Goal: Task Accomplishment & Management: Complete application form

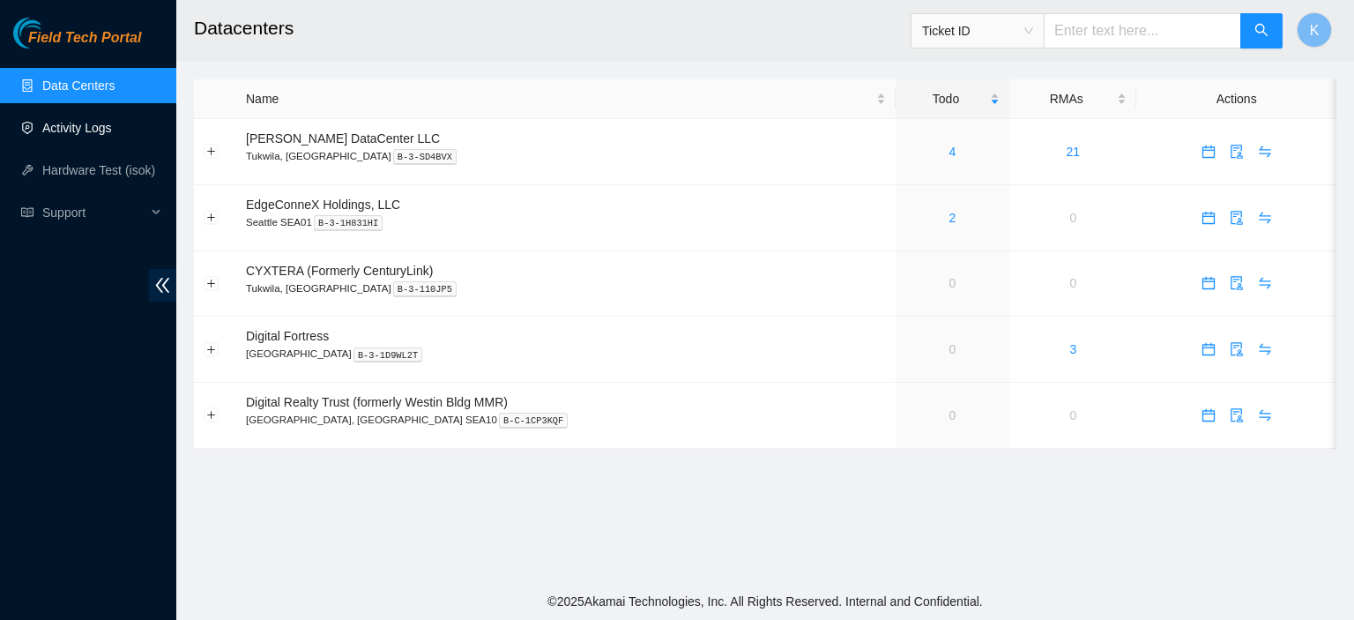
click at [69, 127] on link "Activity Logs" at bounding box center [77, 128] width 70 height 14
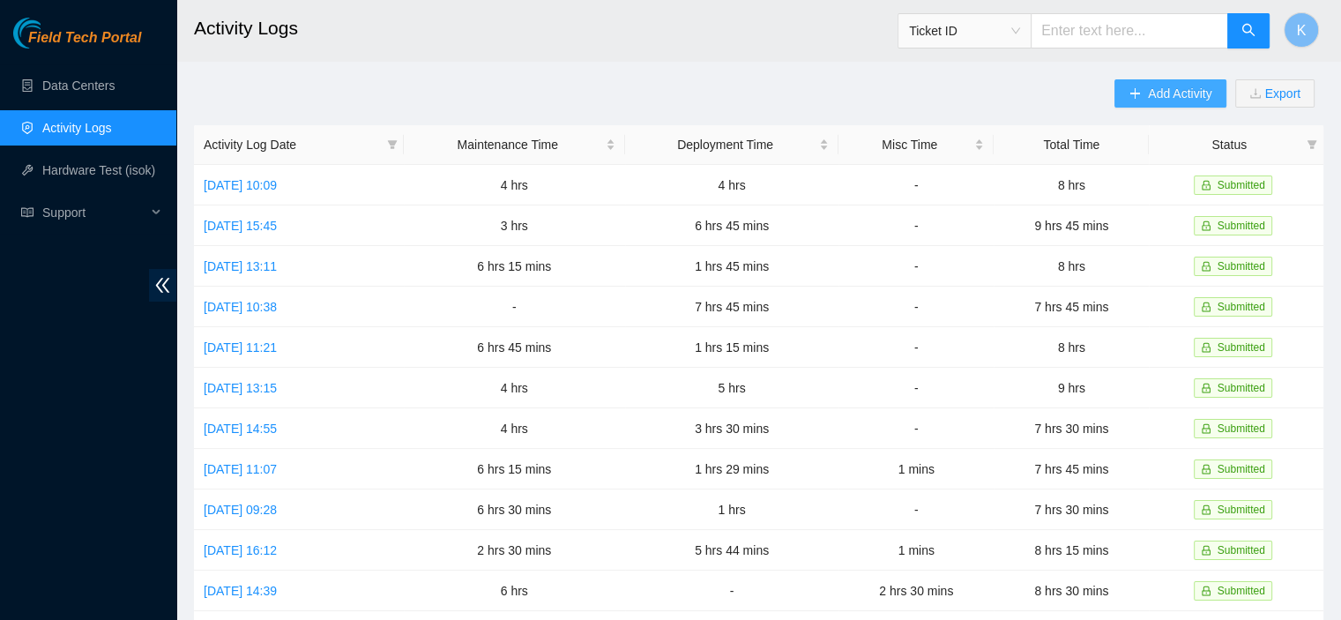
click at [1173, 88] on span "Add Activity" at bounding box center [1179, 93] width 63 height 19
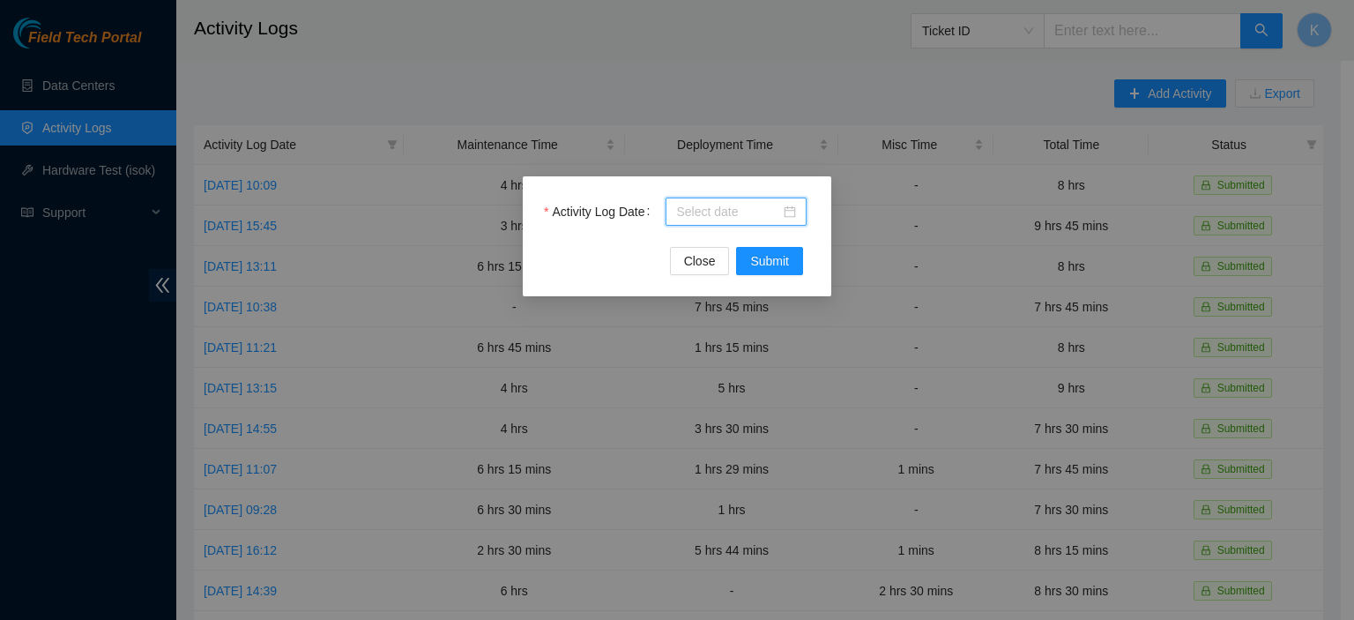
click at [733, 215] on input "Activity Log Date" at bounding box center [728, 211] width 104 height 19
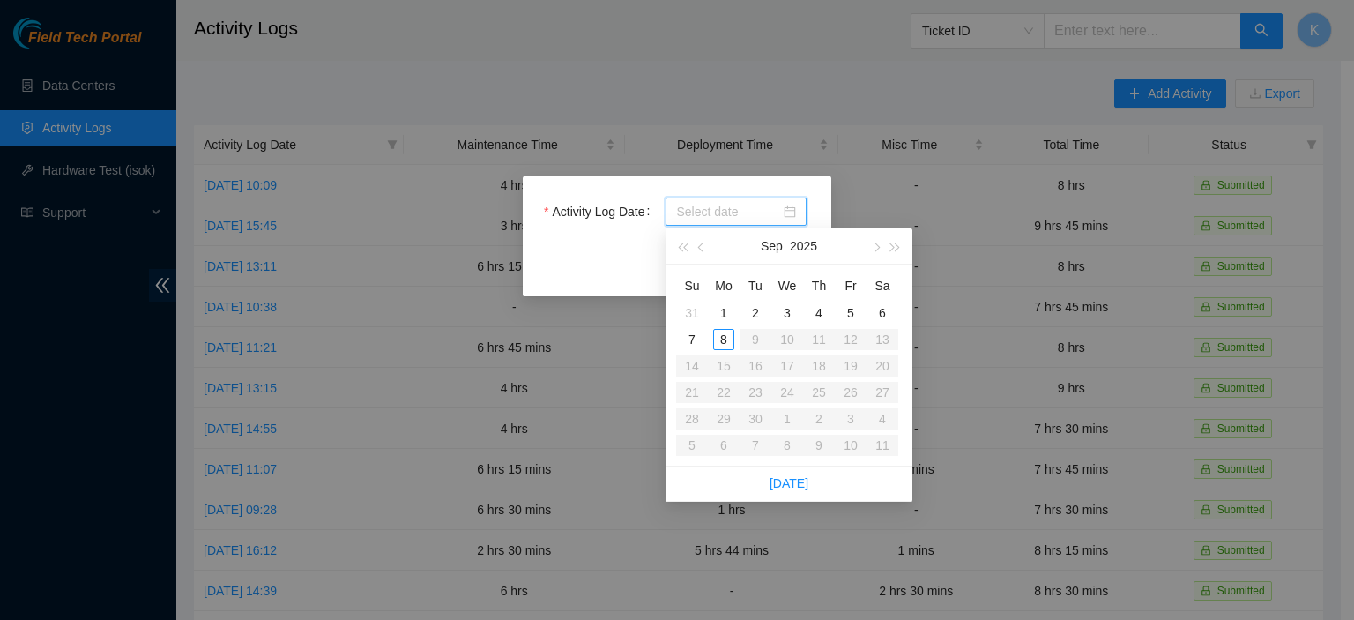
type input "[DATE]"
click at [728, 334] on div "8" at bounding box center [723, 339] width 21 height 21
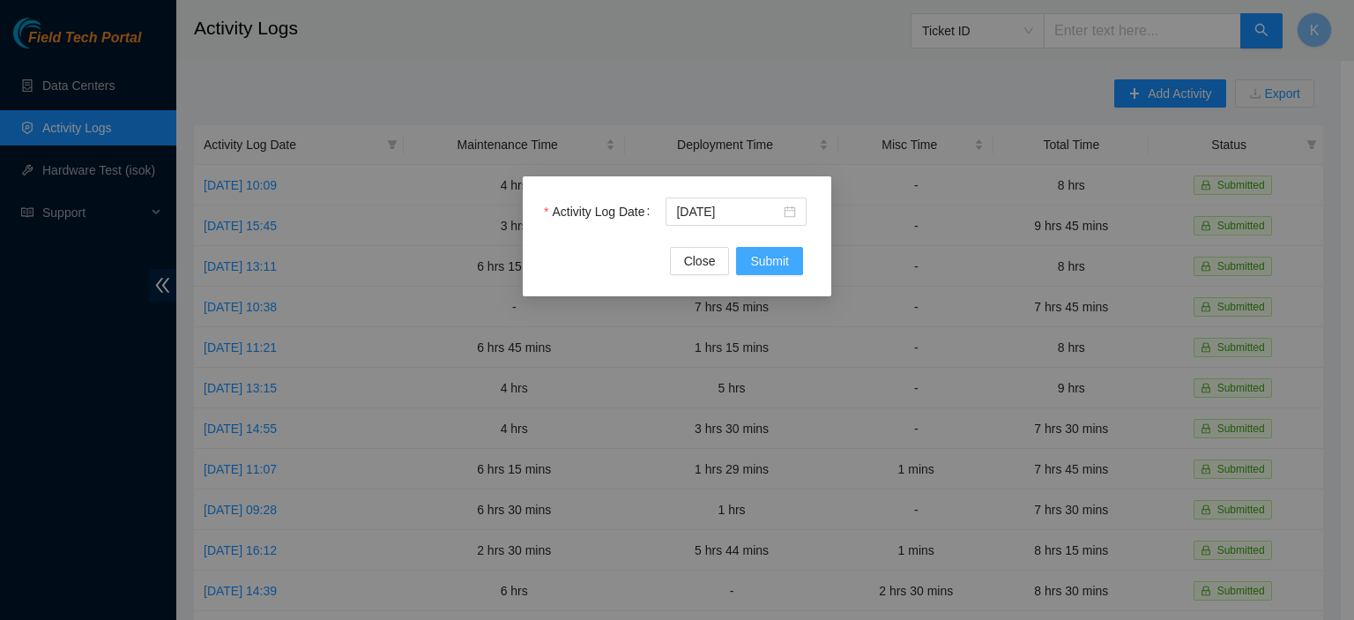
click at [765, 265] on span "Submit" at bounding box center [769, 260] width 39 height 19
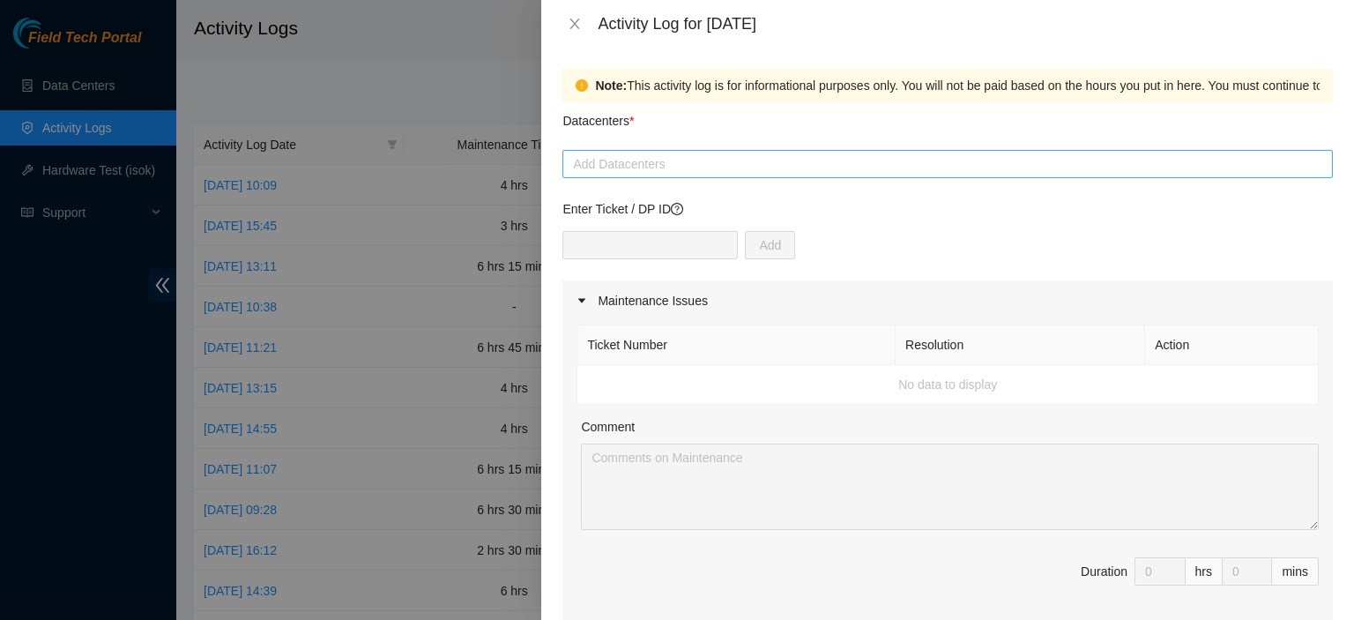
click at [667, 165] on div at bounding box center [948, 163] width 762 height 21
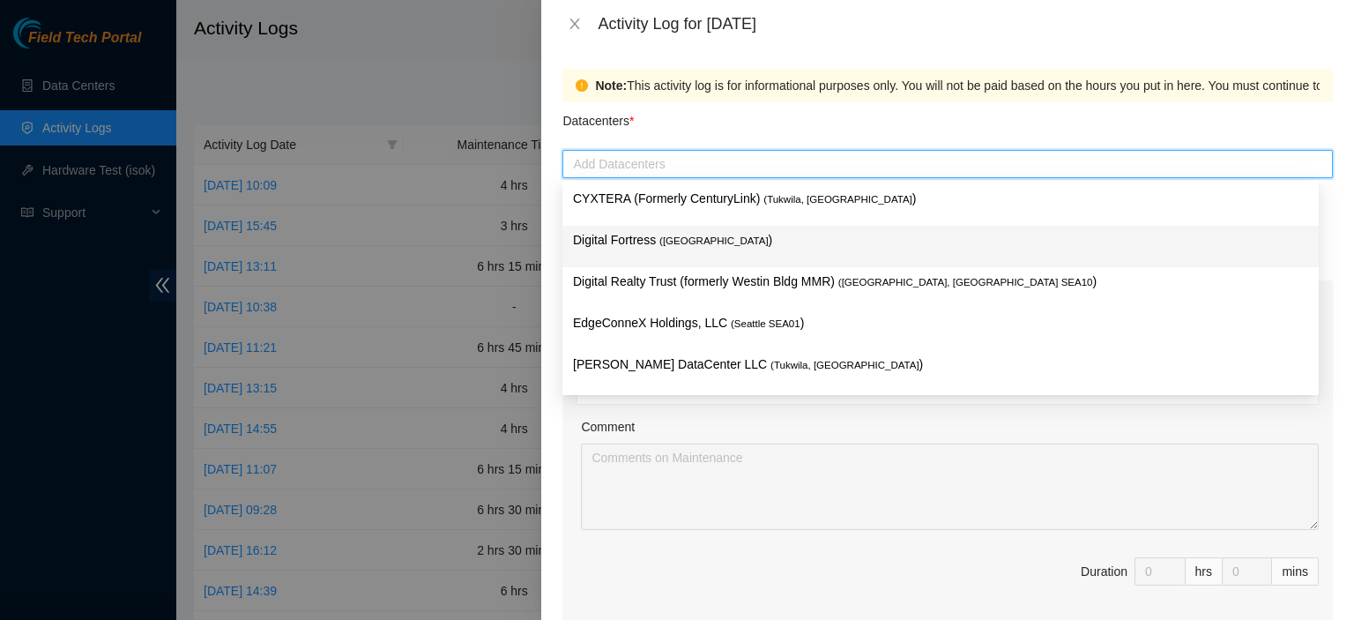
click at [640, 243] on p "Digital Fortress ( [GEOGRAPHIC_DATA] )" at bounding box center [940, 240] width 735 height 20
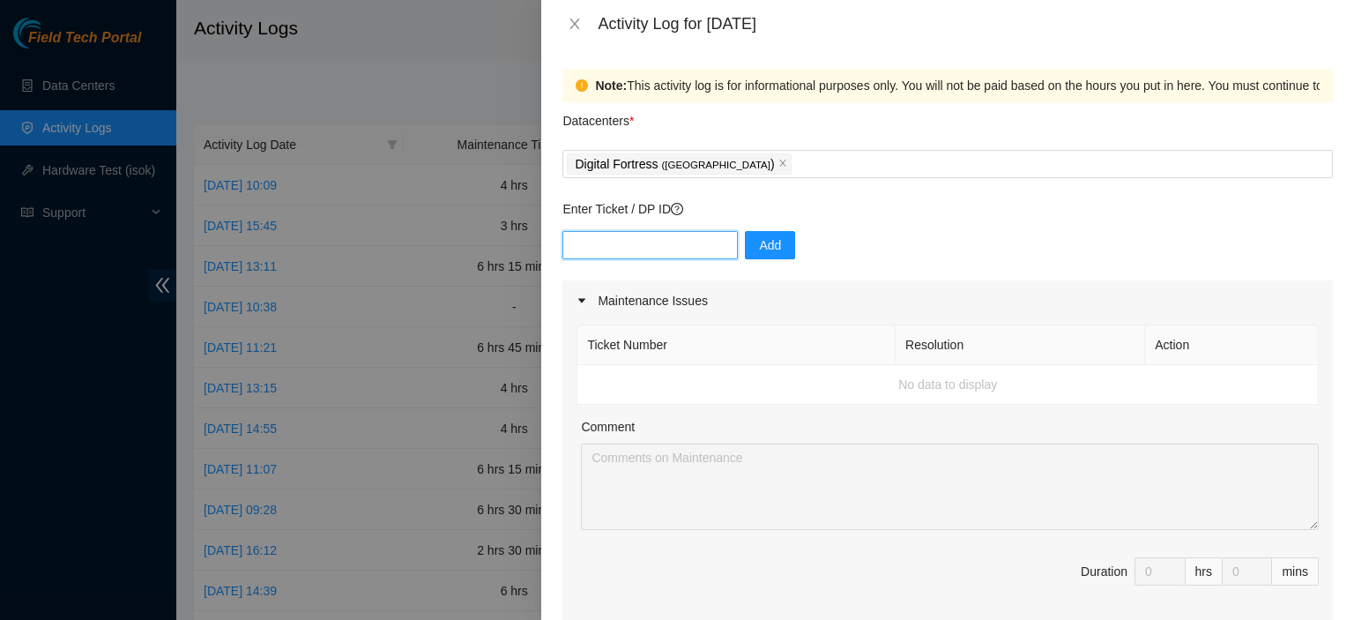
click at [621, 243] on input "text" at bounding box center [650, 245] width 175 height 28
paste input "DP78387/DP78388/DP78792"
type input "DP78387/DP78388/DP78792"
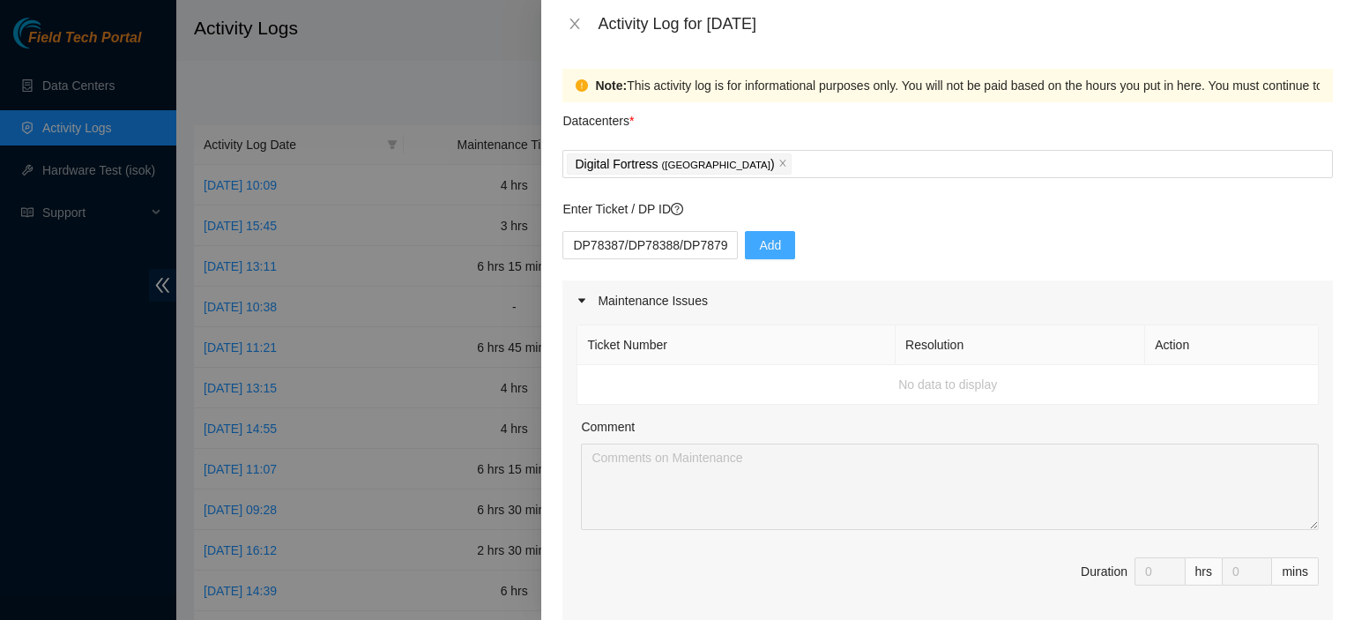
click at [759, 246] on span "Add" at bounding box center [770, 244] width 22 height 19
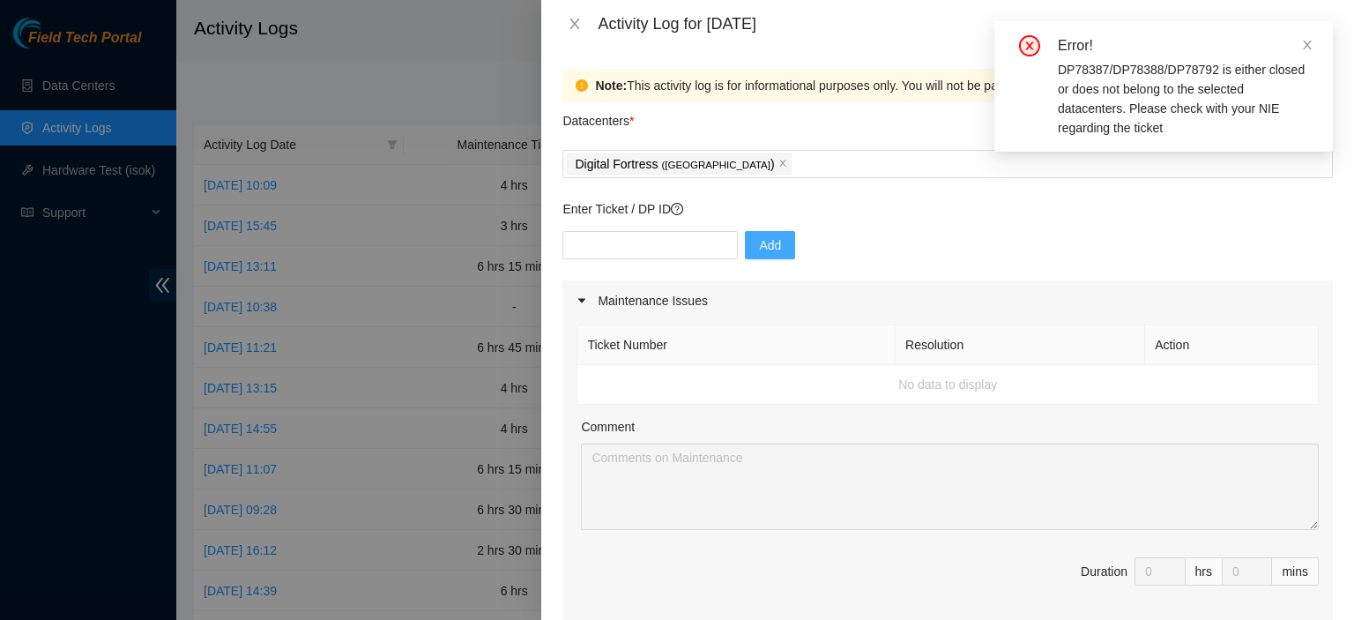
click at [780, 239] on button "Add" at bounding box center [770, 245] width 50 height 28
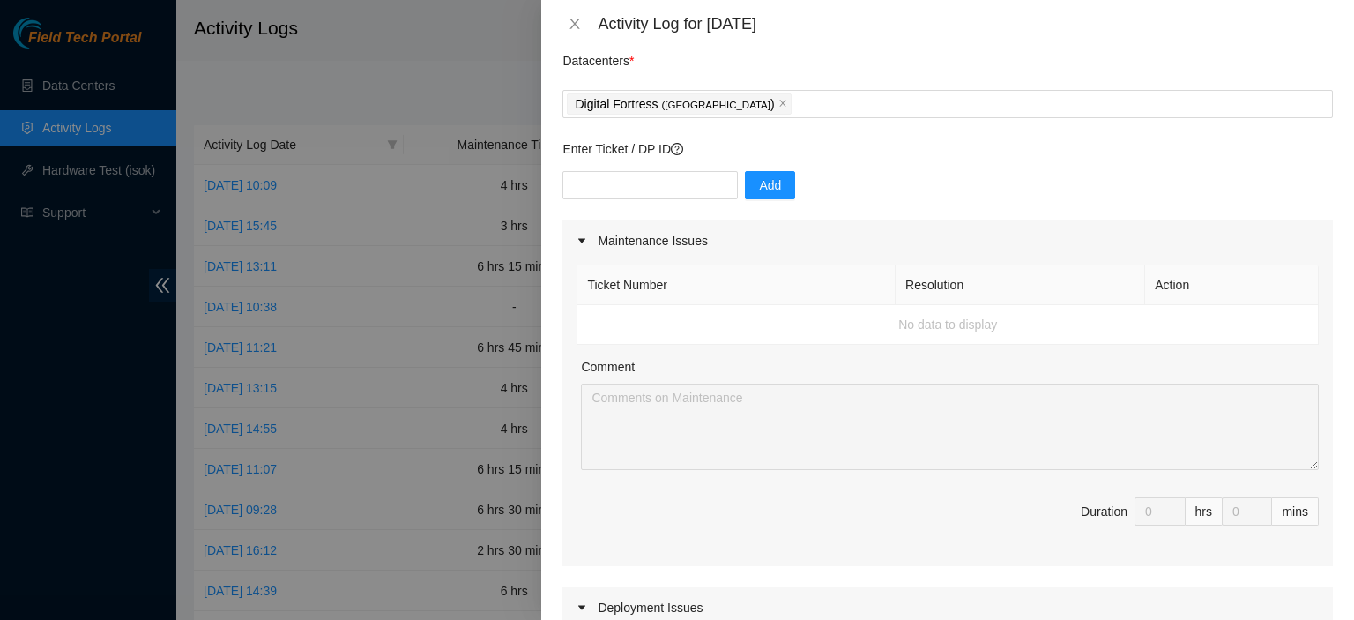
scroll to position [55, 0]
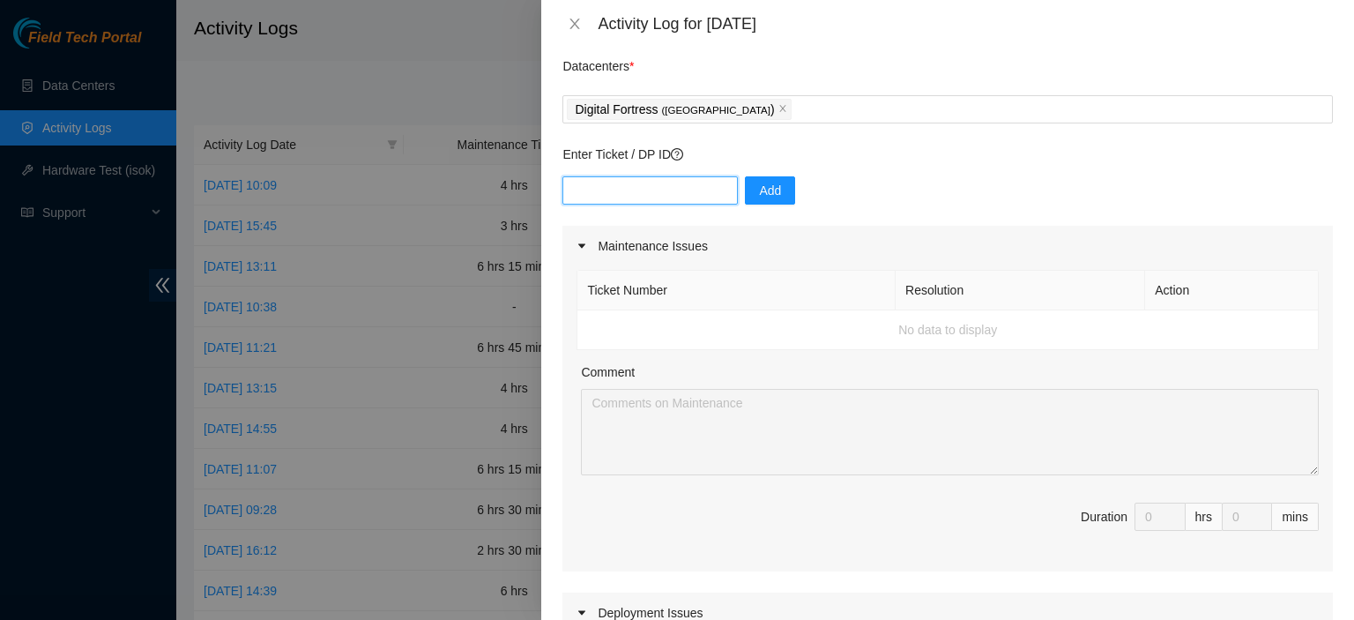
click at [636, 188] on input "text" at bounding box center [650, 190] width 175 height 28
paste input "DP78387/DP78388/DP78792"
click at [660, 189] on input "DP78387/DP78388/DP78792" at bounding box center [650, 190] width 175 height 28
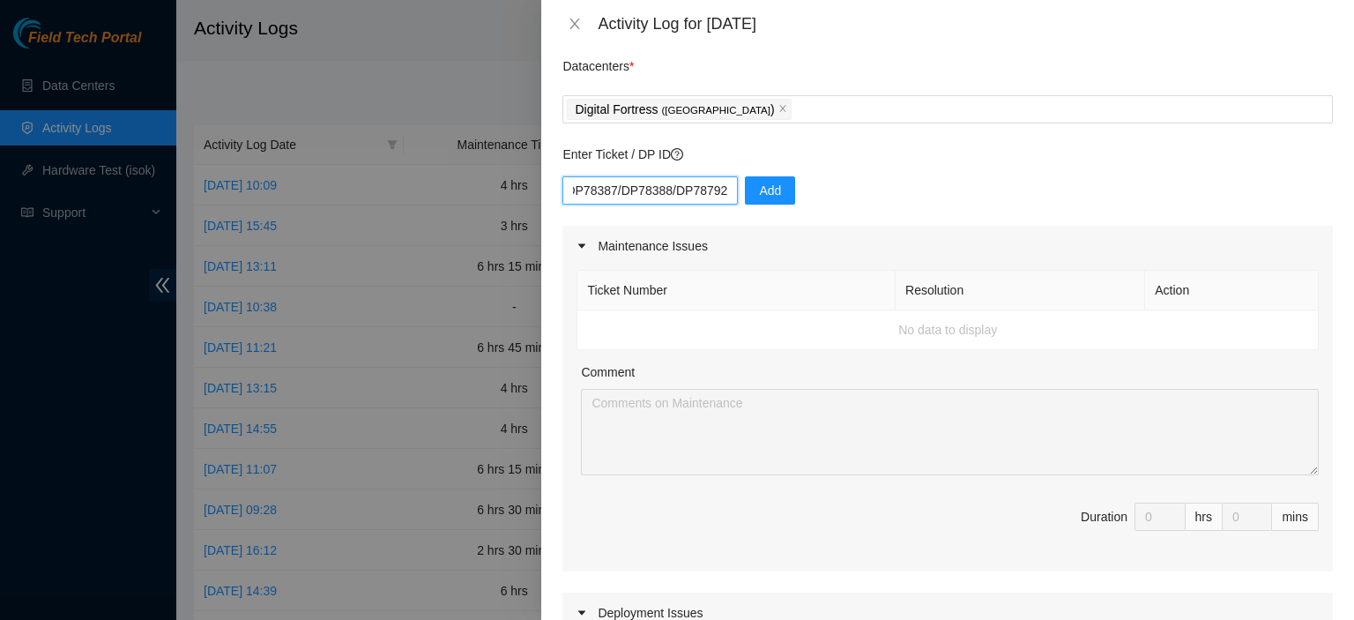
drag, startPoint x: 602, startPoint y: 197, endPoint x: 721, endPoint y: 207, distance: 119.5
click at [721, 207] on div "DP78387/DP78388/DP78792 Add" at bounding box center [948, 200] width 771 height 49
type input "DP78387"
click at [765, 193] on span "Add" at bounding box center [770, 190] width 22 height 19
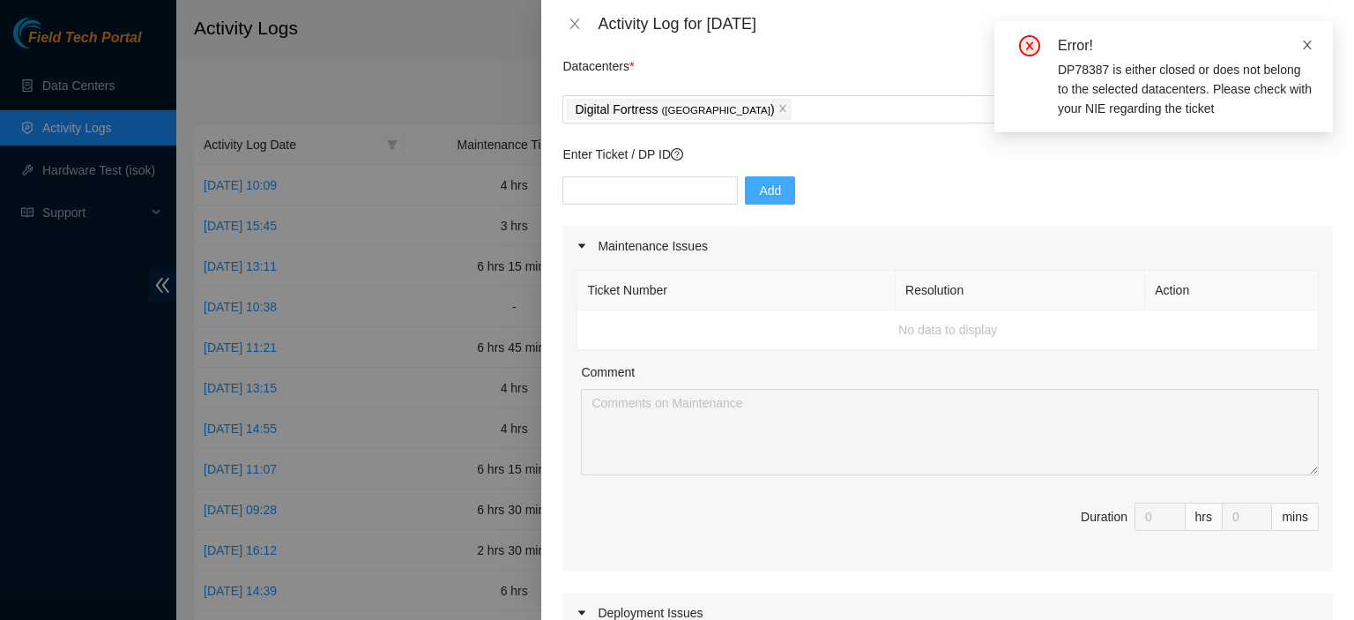
click at [1305, 45] on icon "close" at bounding box center [1308, 45] width 12 height 12
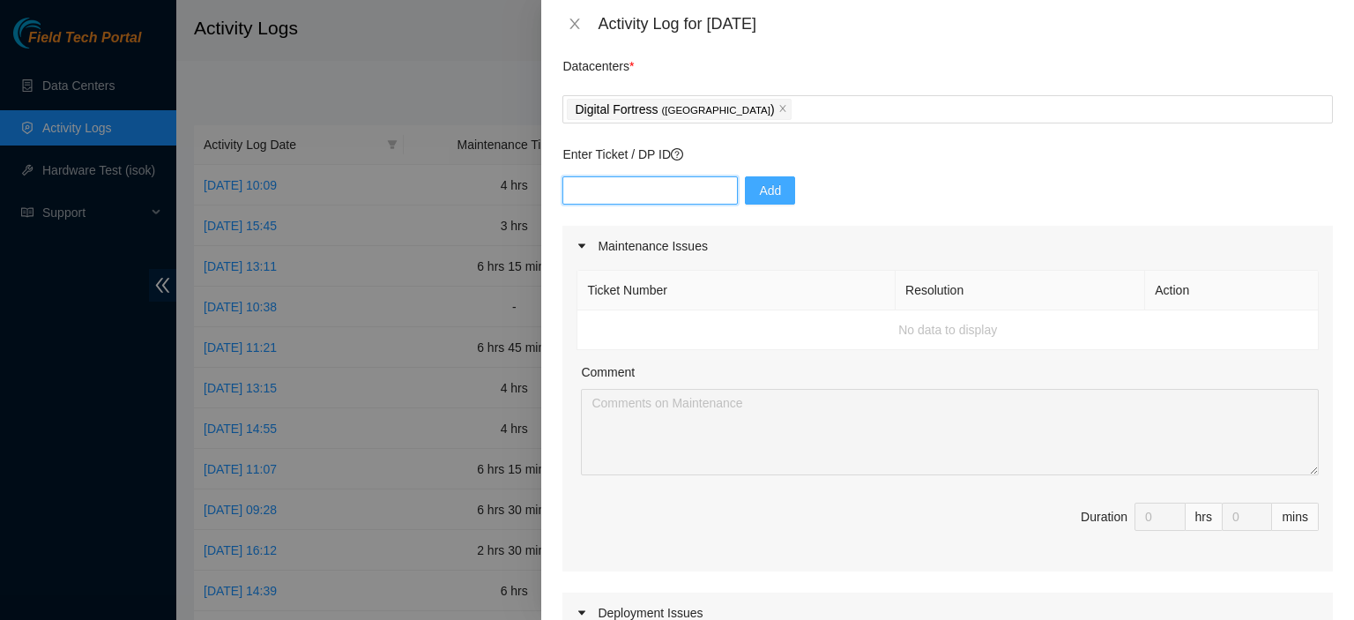
click at [675, 183] on input "text" at bounding box center [650, 190] width 175 height 28
paste input "DP82625"
type input "DP82625"
click at [759, 191] on span "Add" at bounding box center [770, 190] width 22 height 19
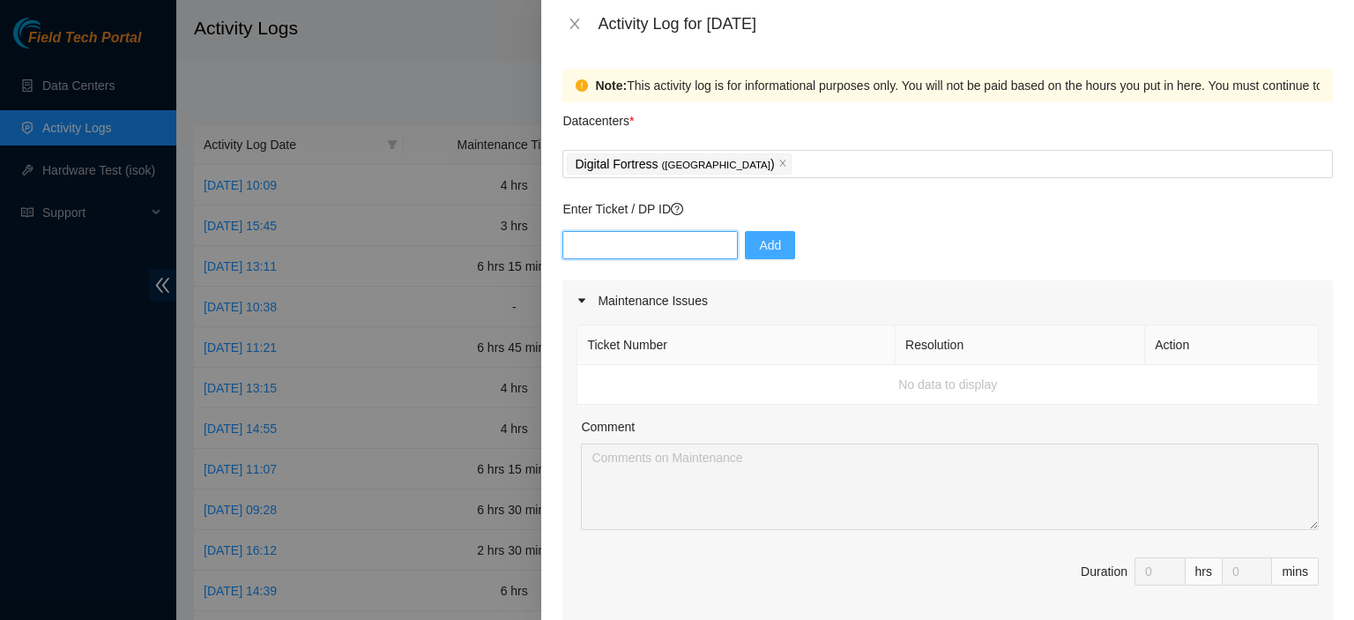
click at [653, 246] on input "text" at bounding box center [650, 245] width 175 height 28
paste input "B-V-53EA0BN"
type input "B-V-53EA0BN"
click at [759, 242] on span "Add" at bounding box center [770, 244] width 22 height 19
click at [654, 255] on input "text" at bounding box center [650, 245] width 175 height 28
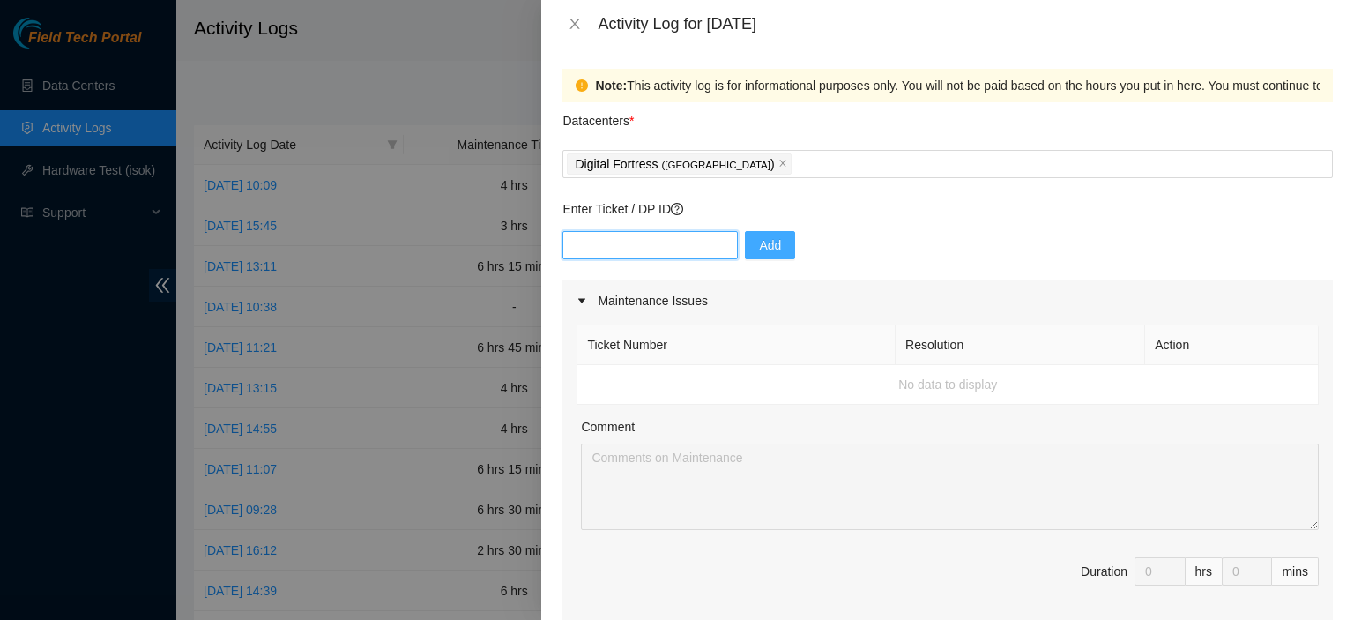
paste input "DP82996 SDN-SEA:"
click at [688, 248] on input "DP82996 SDN-SEA:" at bounding box center [650, 245] width 175 height 28
type input "DP82996 SDN-SEA"
click at [761, 246] on span "Add" at bounding box center [770, 244] width 22 height 19
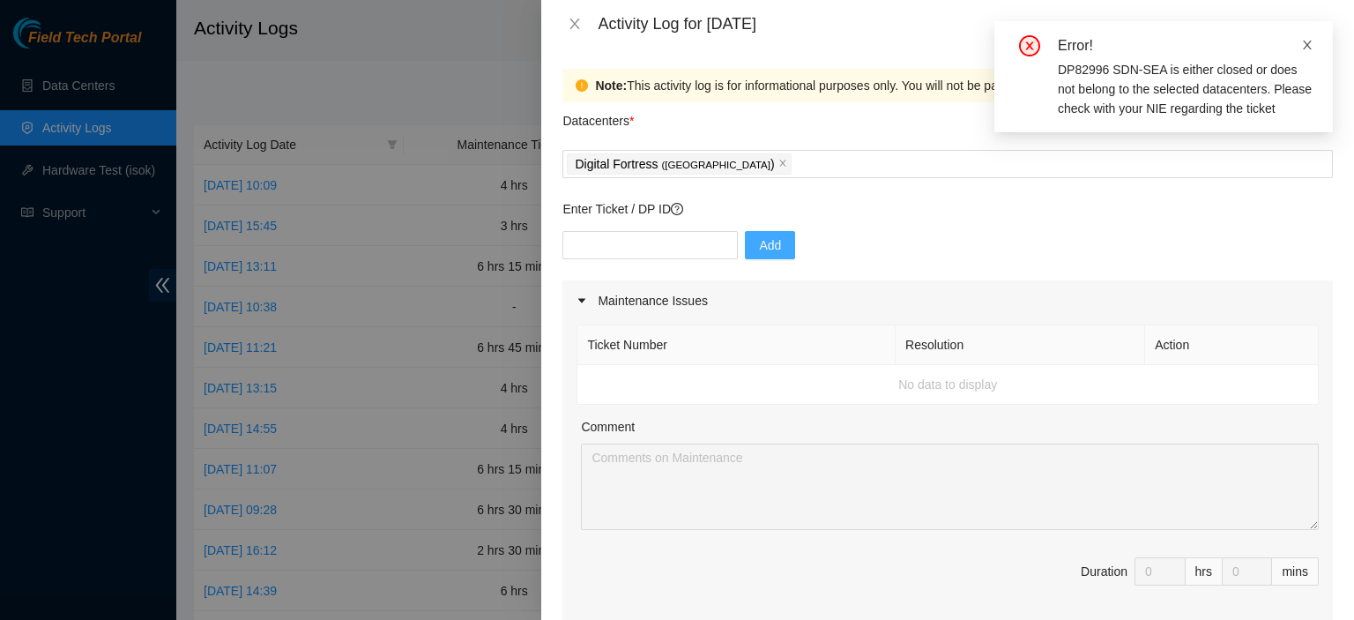
click at [1313, 41] on icon "close" at bounding box center [1308, 45] width 12 height 12
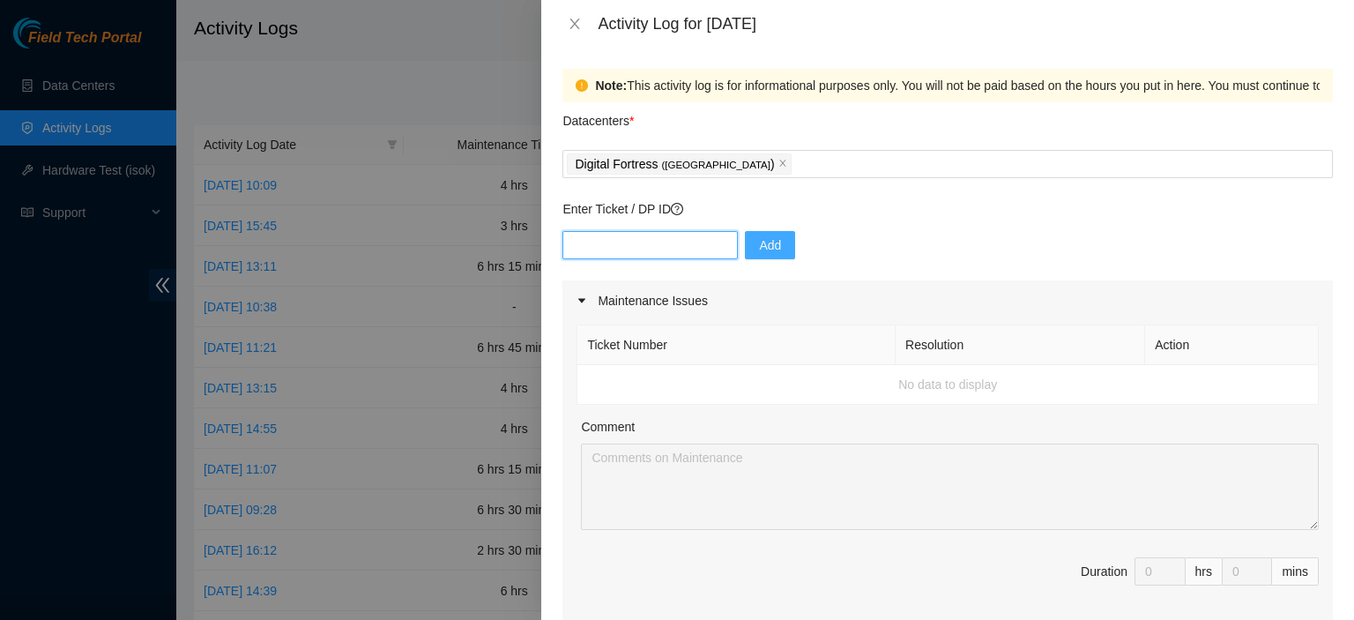
click at [690, 243] on input "text" at bounding box center [650, 245] width 175 height 28
paste input "B-W-P8WH9P"
type input "B-W-P8WH9P"
click at [759, 245] on span "Add" at bounding box center [770, 244] width 22 height 19
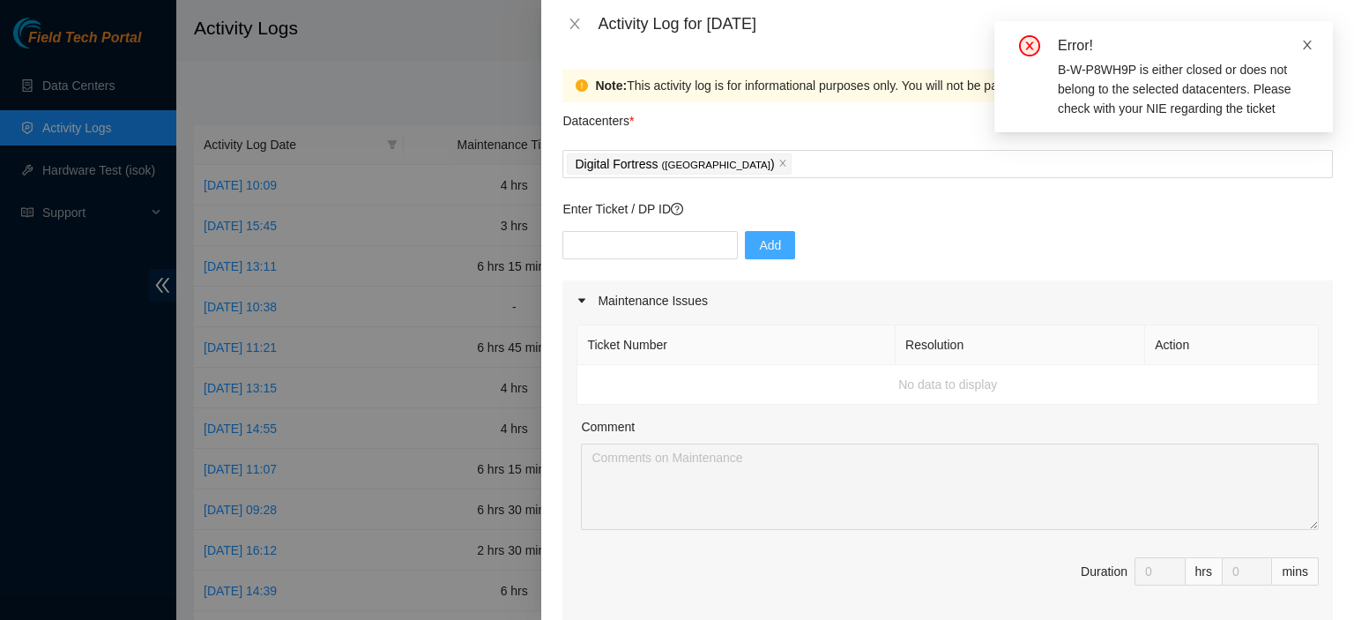
click at [1309, 49] on icon "close" at bounding box center [1308, 45] width 12 height 12
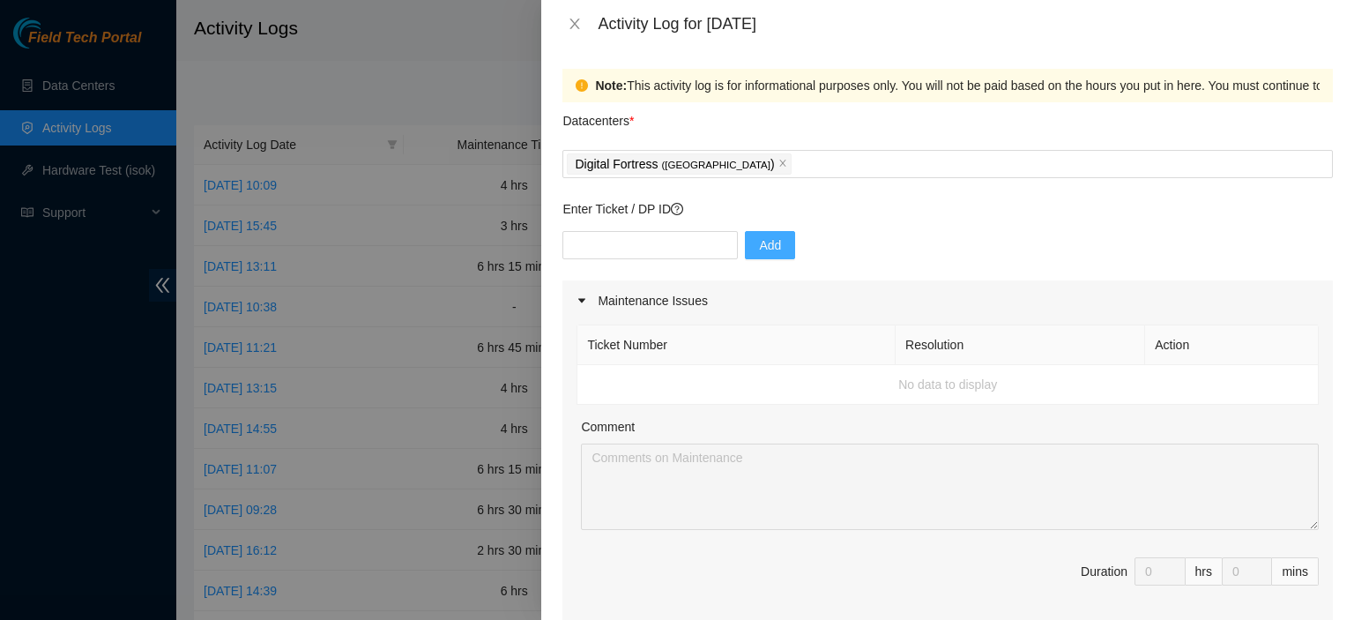
click at [645, 244] on input "text" at bounding box center [650, 245] width 175 height 28
paste input "DP650988"
type input "DP650988"
click at [764, 245] on span "Add" at bounding box center [770, 244] width 22 height 19
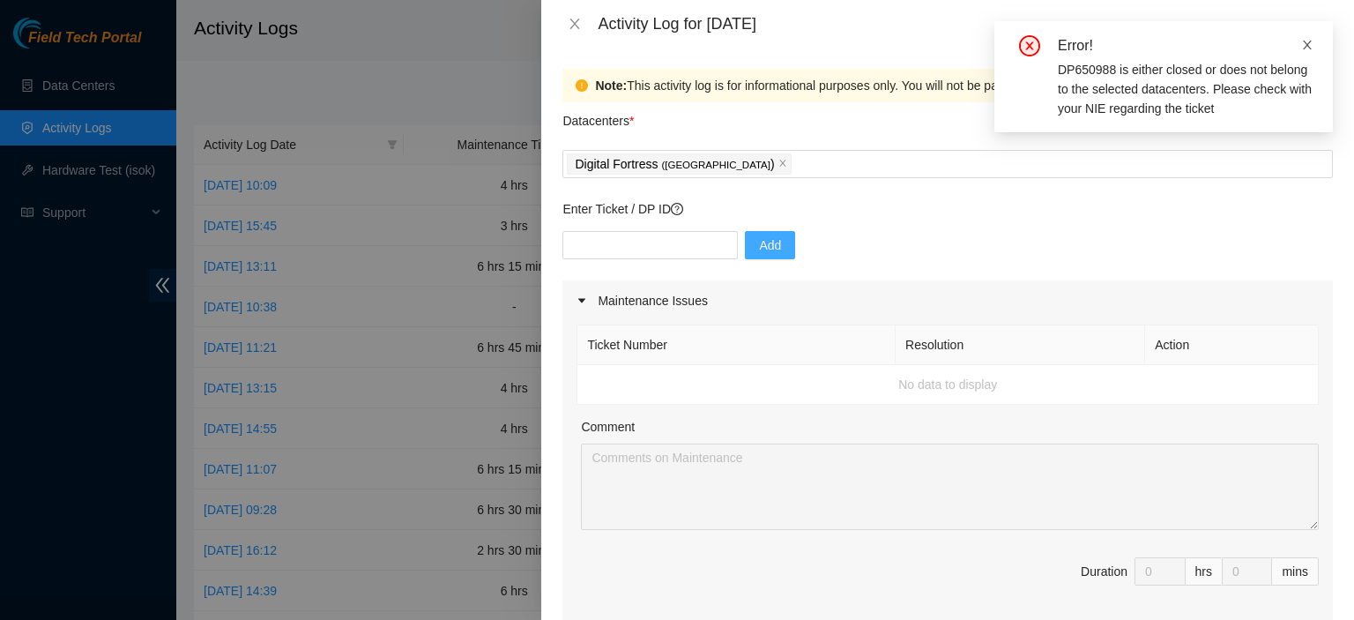
click at [1310, 49] on icon "close" at bounding box center [1307, 45] width 9 height 9
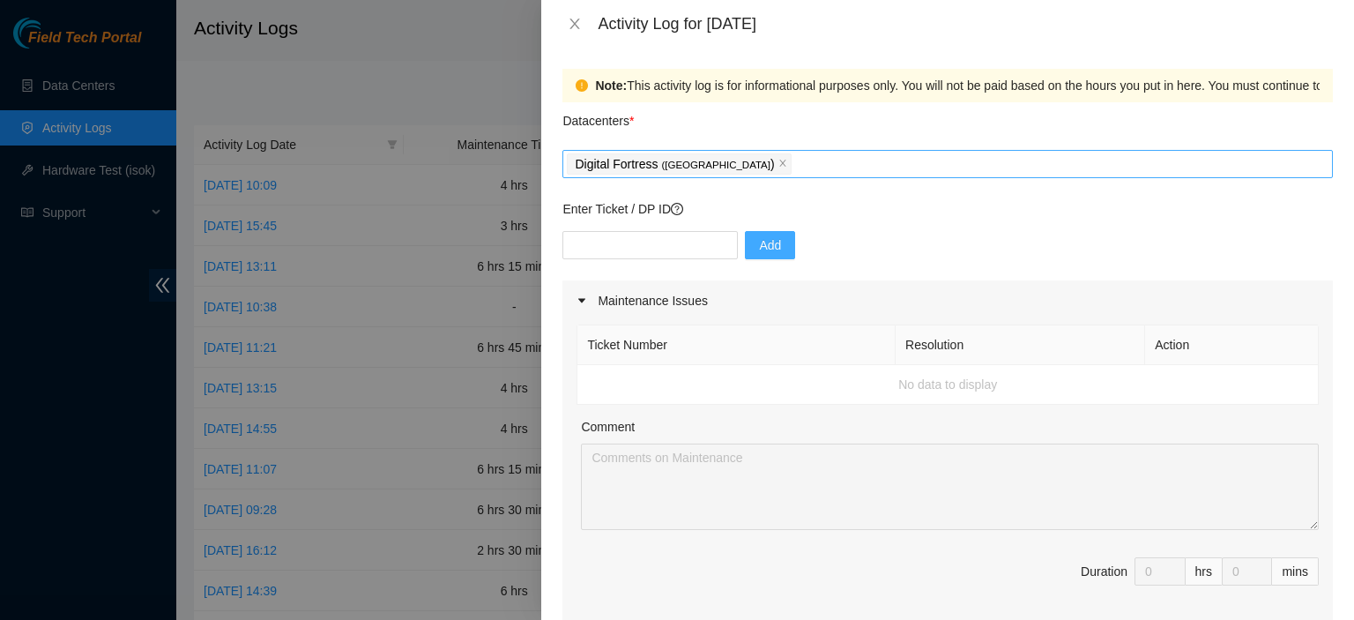
click at [885, 160] on div "Digital Fortress ( [GEOGRAPHIC_DATA] )" at bounding box center [948, 164] width 762 height 25
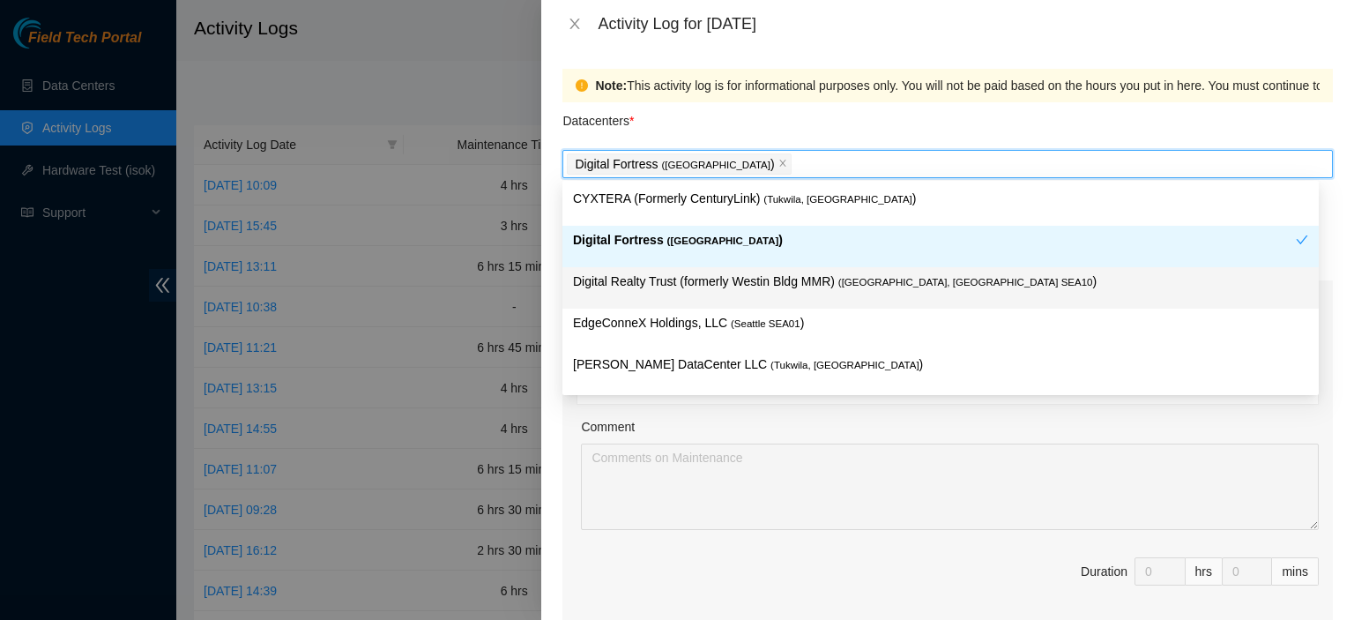
click at [734, 287] on p "Digital Realty Trust (formerly Westin Bldg MMR) ( [GEOGRAPHIC_DATA], [GEOGRAPHI…" at bounding box center [940, 282] width 735 height 20
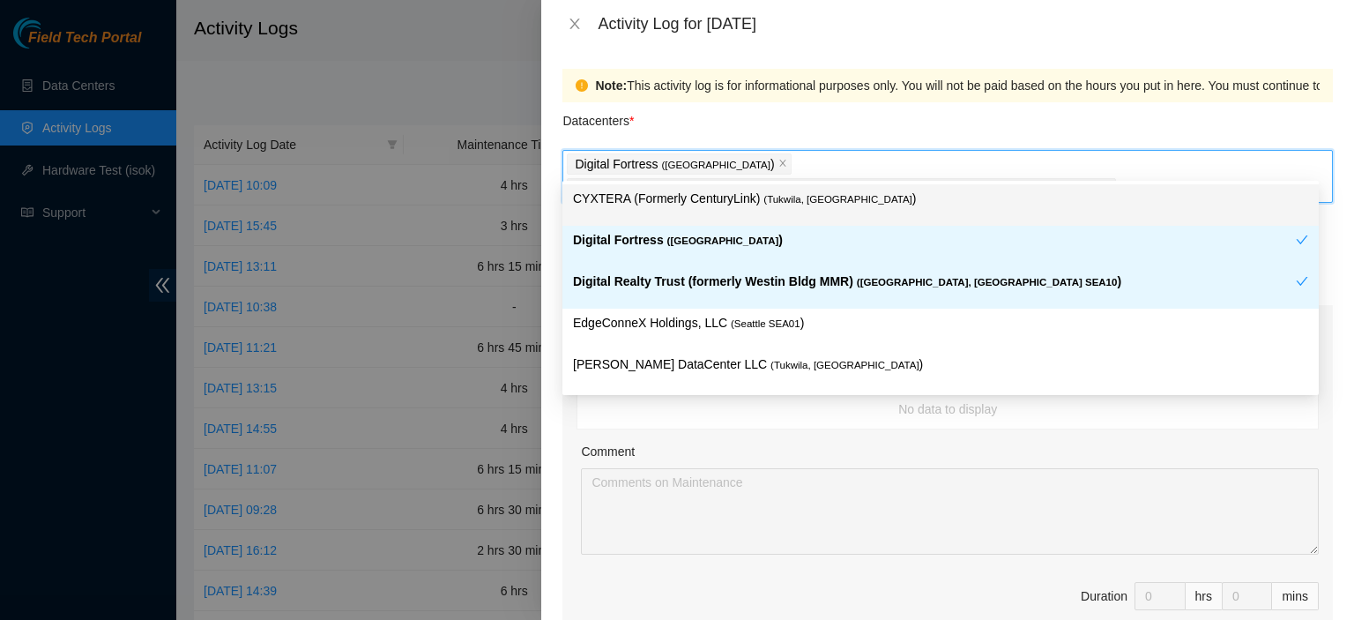
click at [399, 116] on div at bounding box center [677, 310] width 1354 height 620
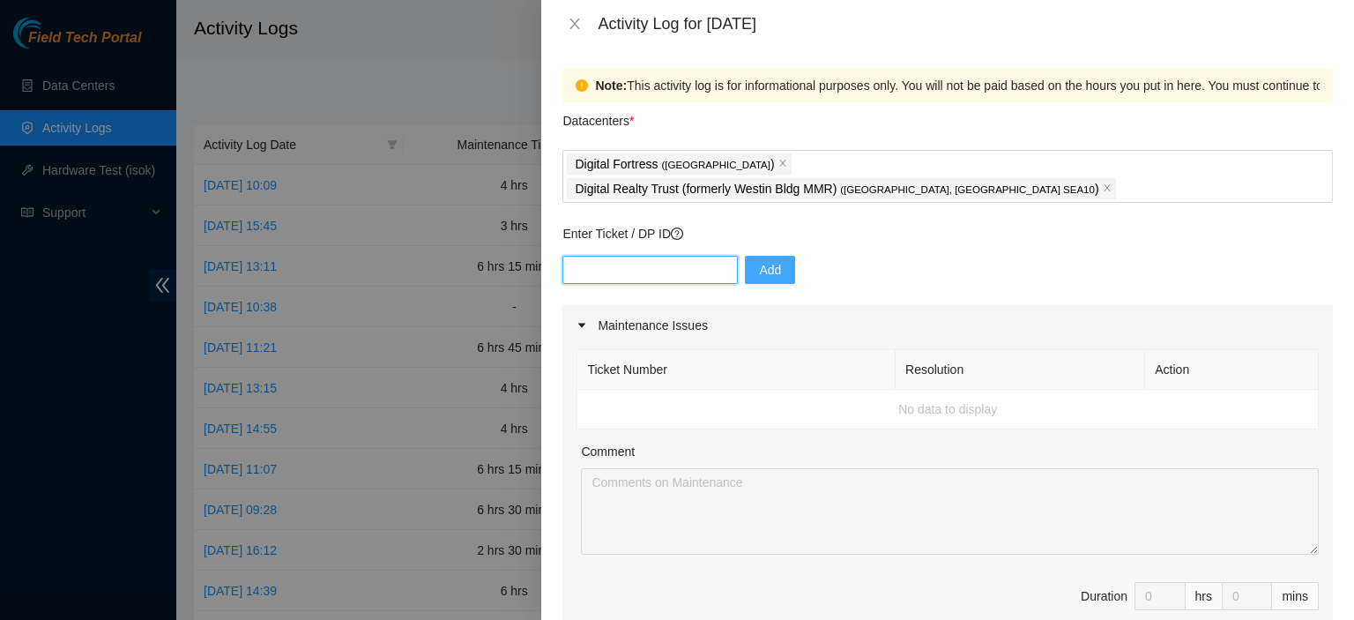
click at [666, 256] on input "text" at bounding box center [650, 270] width 175 height 28
paste input "DP650988"
type input "DP650988"
click at [759, 260] on span "Add" at bounding box center [770, 269] width 22 height 19
drag, startPoint x: 564, startPoint y: 88, endPoint x: 959, endPoint y: 583, distance: 633.1
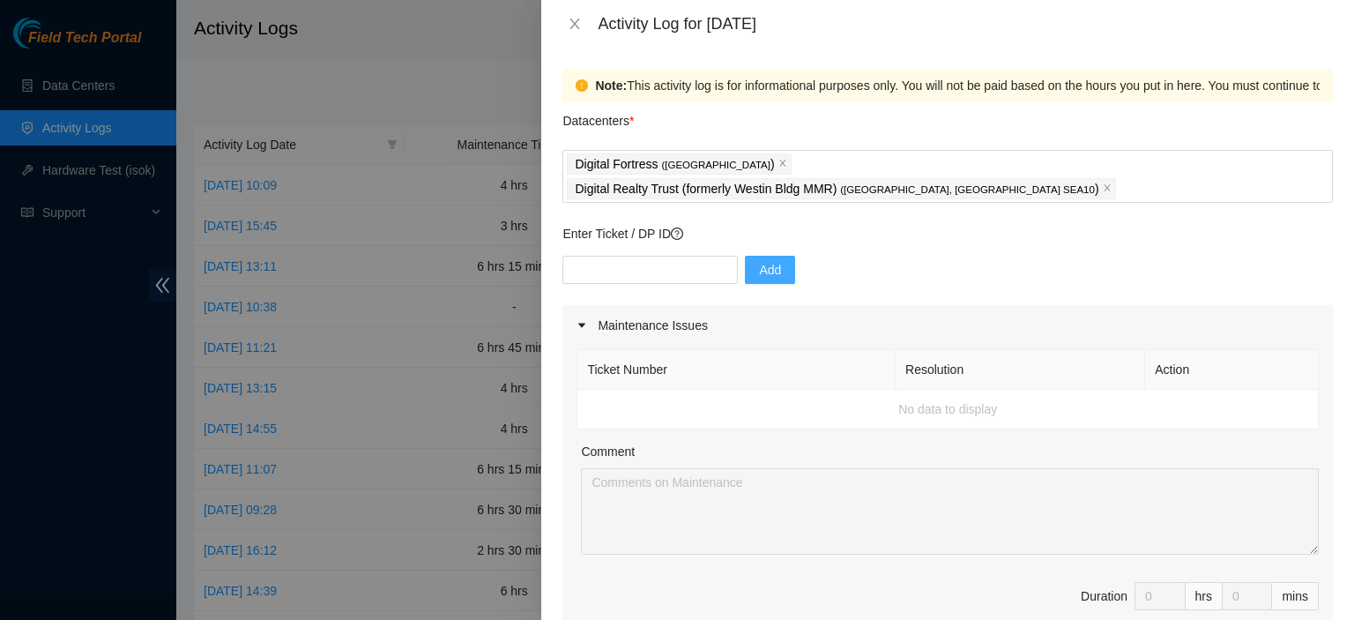
click at [959, 583] on div "Note: This activity log is for informational purposes only. You will not be pai…" at bounding box center [947, 334] width 813 height 572
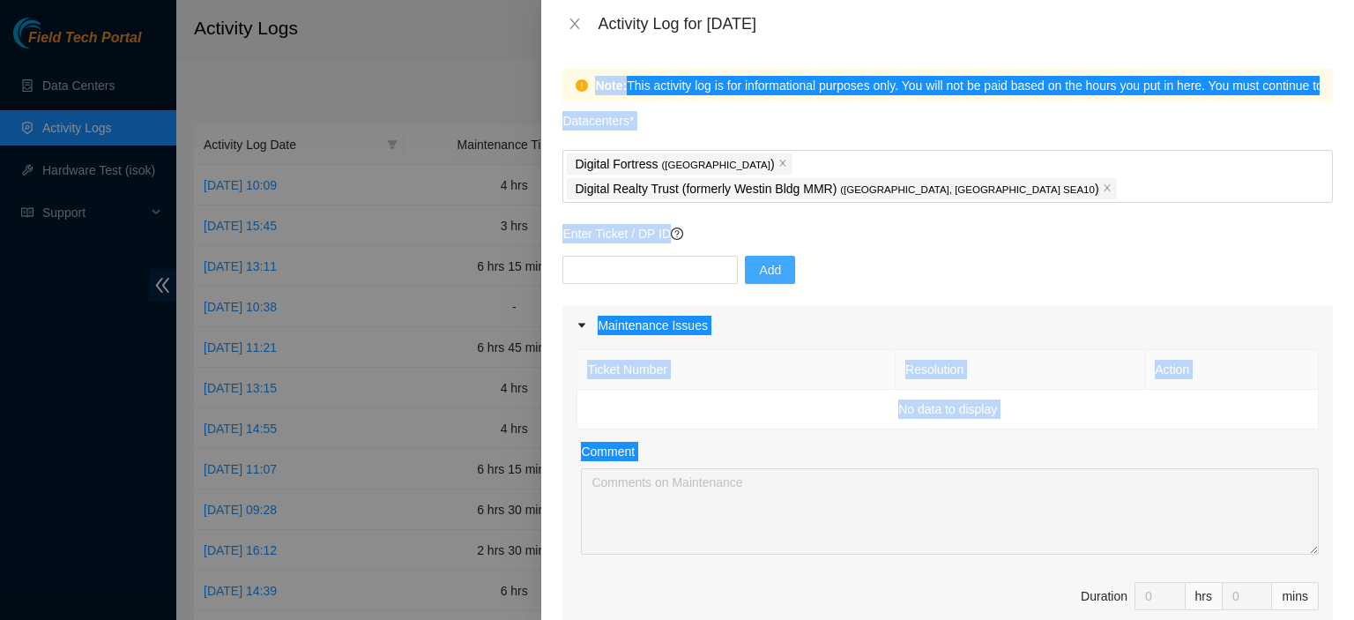
click at [742, 305] on div "Maintenance Issues" at bounding box center [948, 325] width 771 height 41
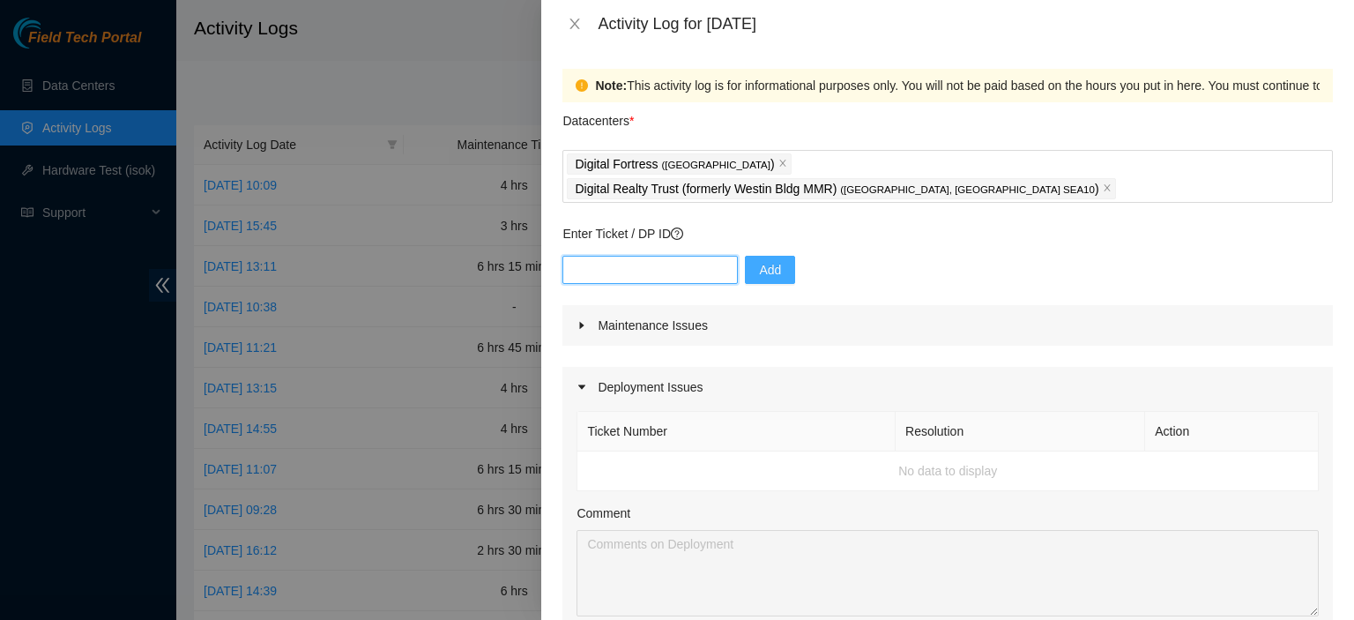
click at [605, 256] on input "text" at bounding box center [650, 270] width 175 height 28
paste input "DP650988"
type input "DP650988"
click at [770, 256] on button "Add" at bounding box center [770, 270] width 50 height 28
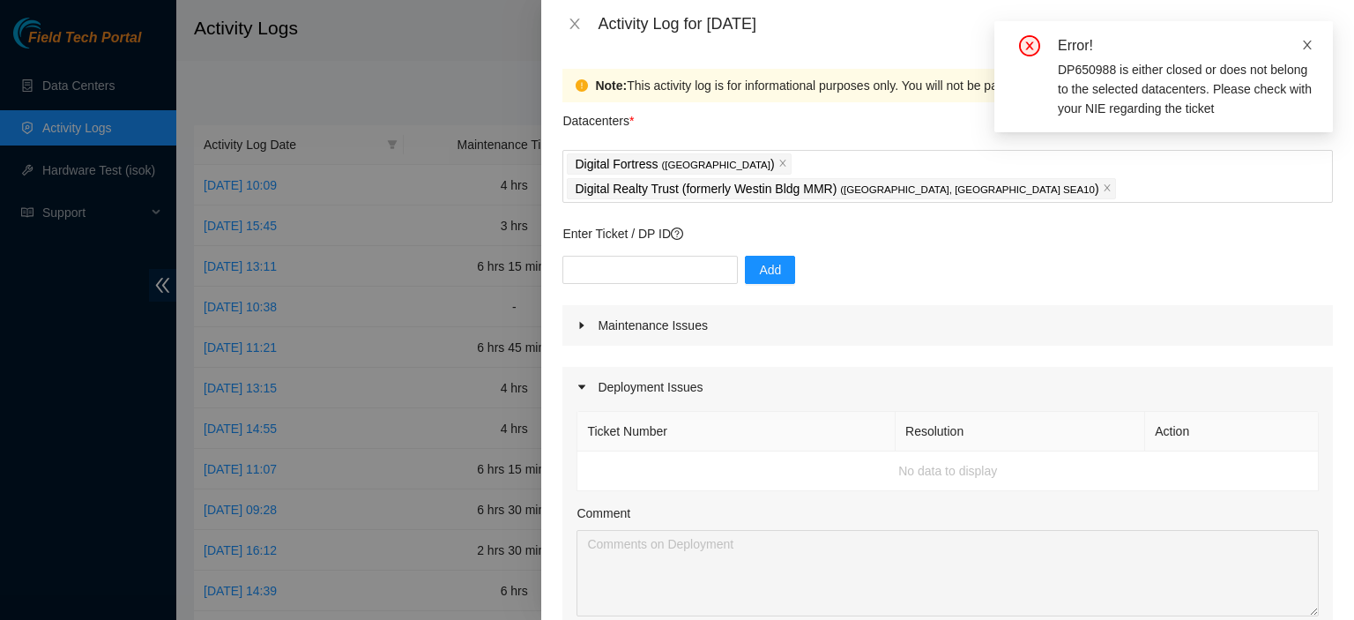
click at [1307, 42] on icon "close" at bounding box center [1308, 45] width 12 height 12
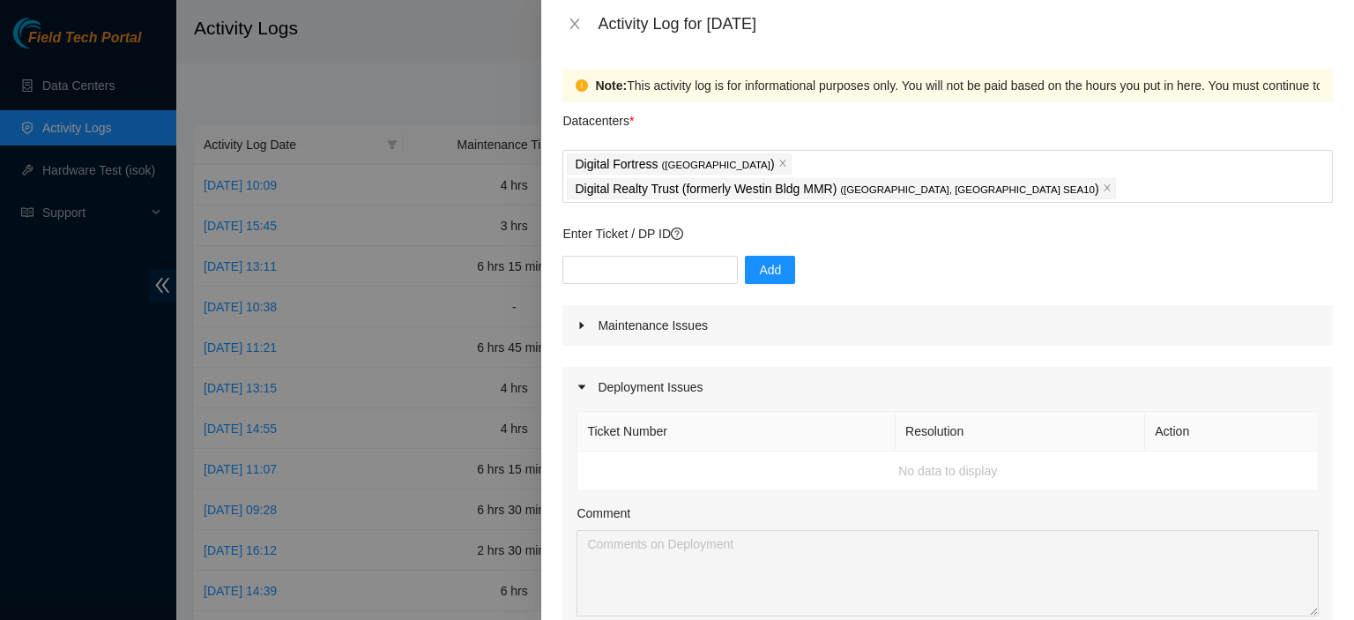
click at [1315, 224] on div "Enter Ticket / DP ID Add" at bounding box center [948, 264] width 771 height 81
click at [632, 256] on input "text" at bounding box center [650, 270] width 175 height 28
paste input "DP76214"
type input "DP76214"
click at [759, 260] on span "Add" at bounding box center [770, 269] width 22 height 19
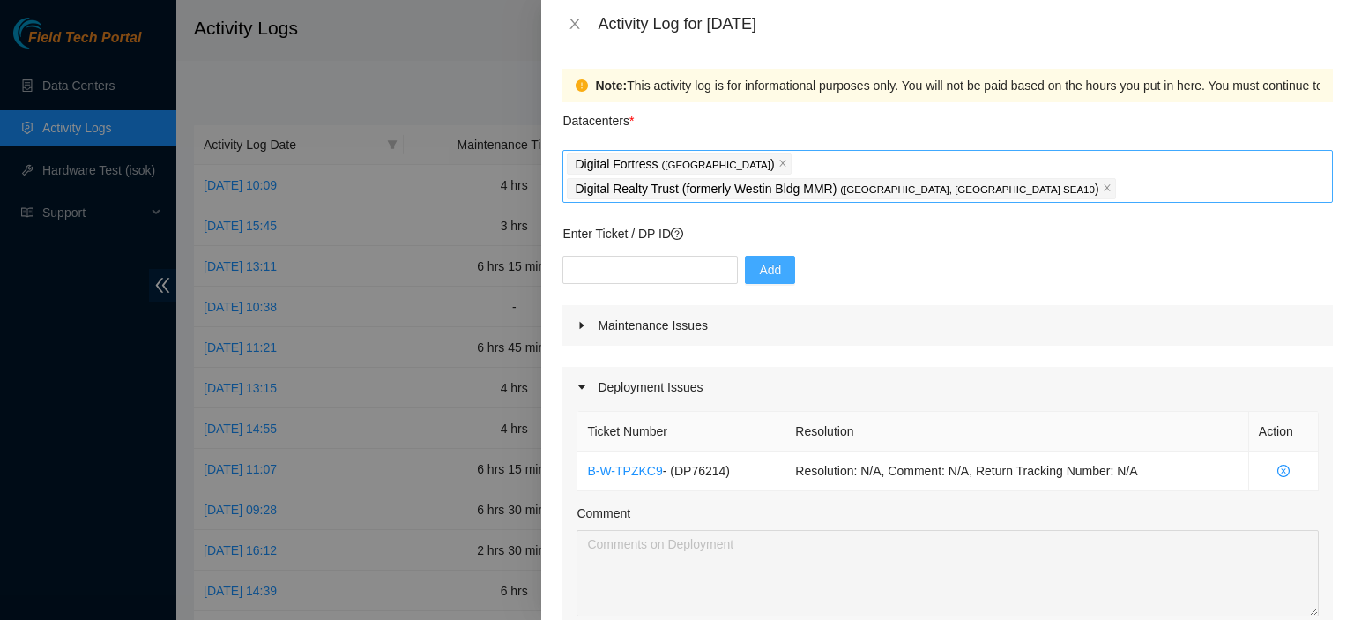
drag, startPoint x: 1292, startPoint y: 202, endPoint x: 1111, endPoint y: 165, distance: 184.5
click at [1292, 224] on p "Enter Ticket / DP ID" at bounding box center [948, 233] width 771 height 19
click at [630, 256] on input "text" at bounding box center [650, 270] width 175 height 28
paste input "DP70131"
type input "DP70131"
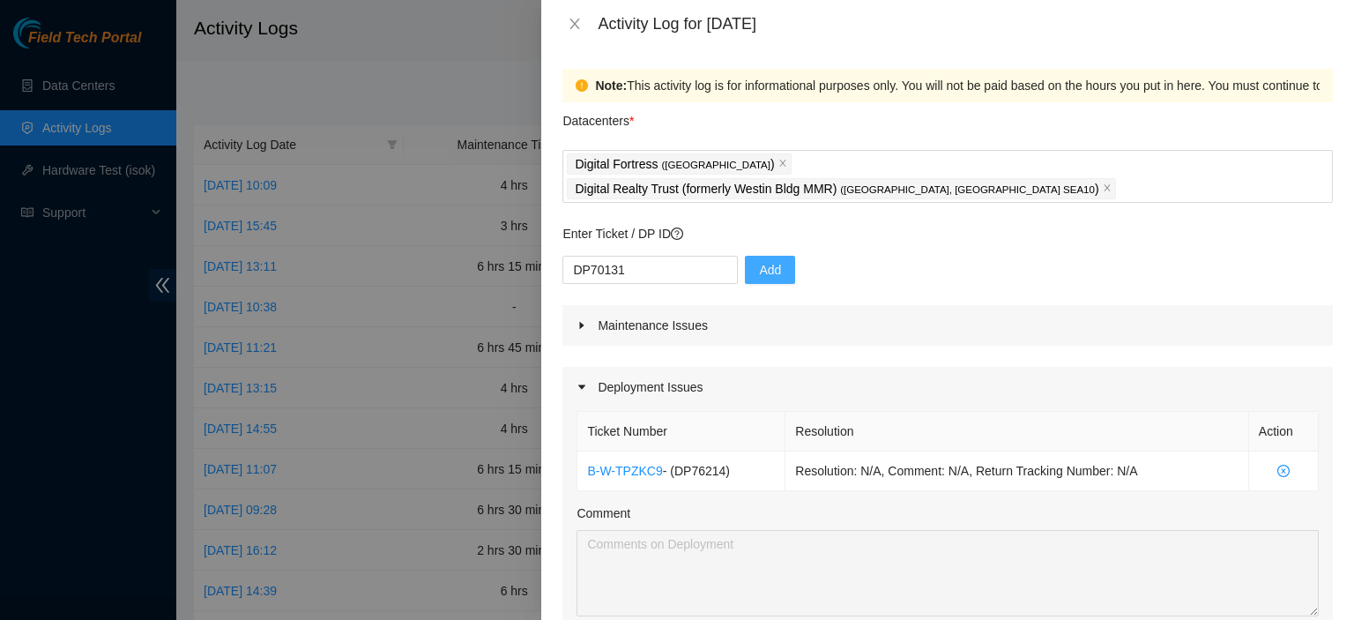
click at [759, 260] on span "Add" at bounding box center [770, 269] width 22 height 19
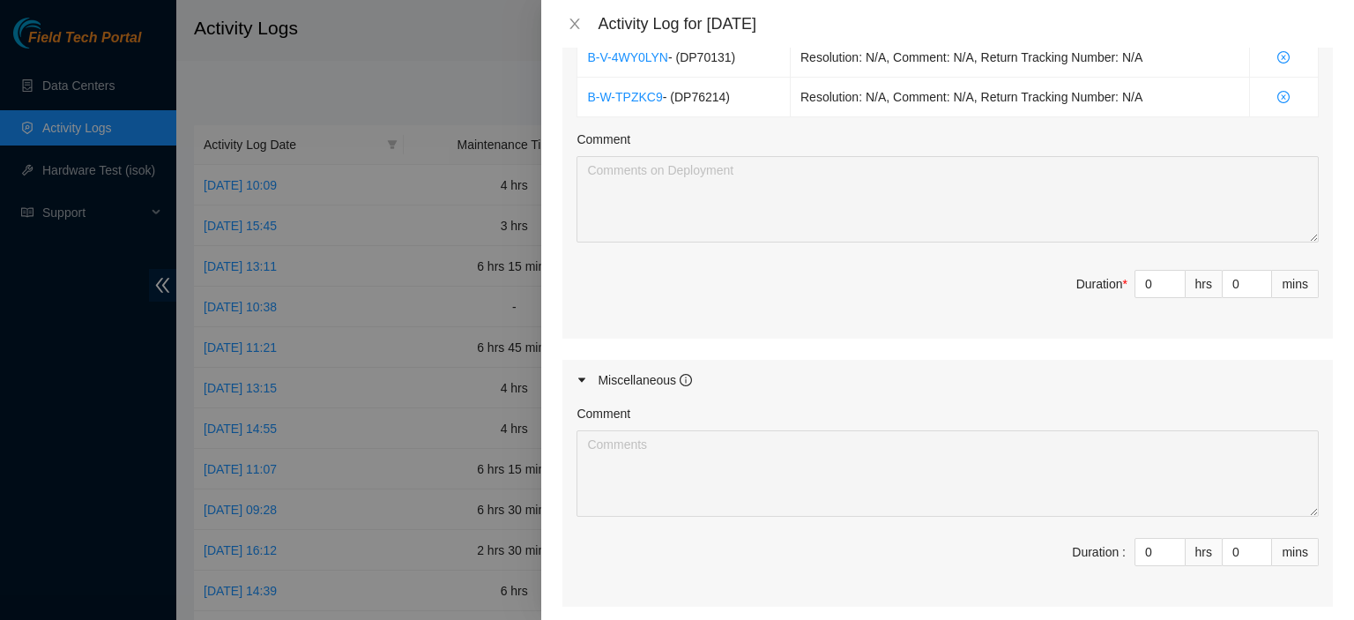
scroll to position [415, 0]
click at [1171, 272] on span "up" at bounding box center [1176, 277] width 11 height 11
type input "1"
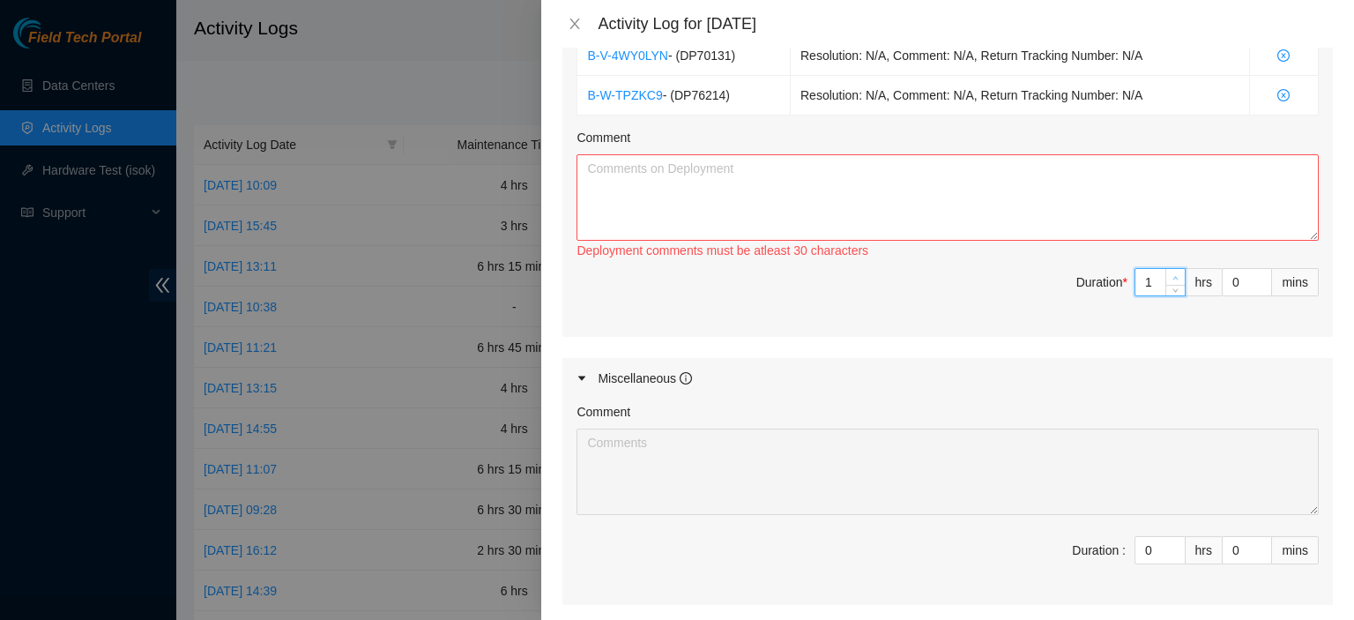
type input "2"
click at [1171, 272] on span "up" at bounding box center [1176, 277] width 11 height 11
click at [1090, 205] on textarea "Comment" at bounding box center [948, 197] width 742 height 86
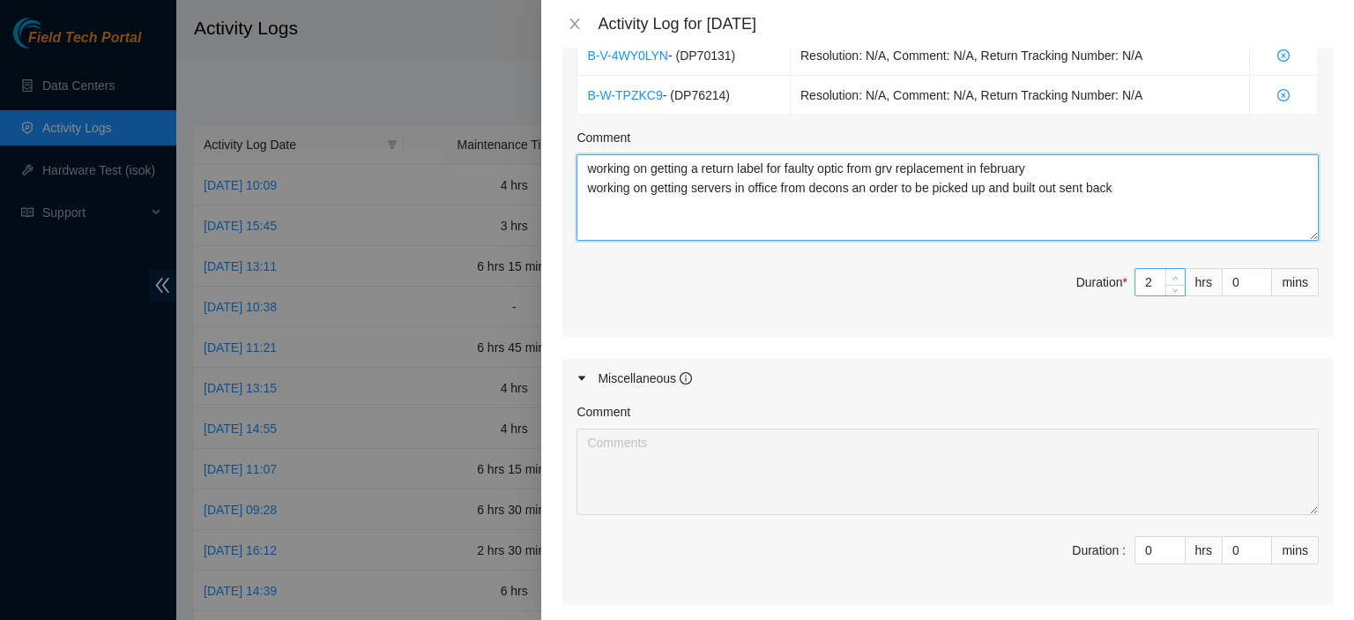
type textarea "working on getting a return label for faulty optic from grv replacement in febr…"
type input "3"
click at [1168, 269] on span "Increase Value" at bounding box center [1175, 277] width 19 height 16
click at [1171, 272] on span "up" at bounding box center [1176, 277] width 11 height 11
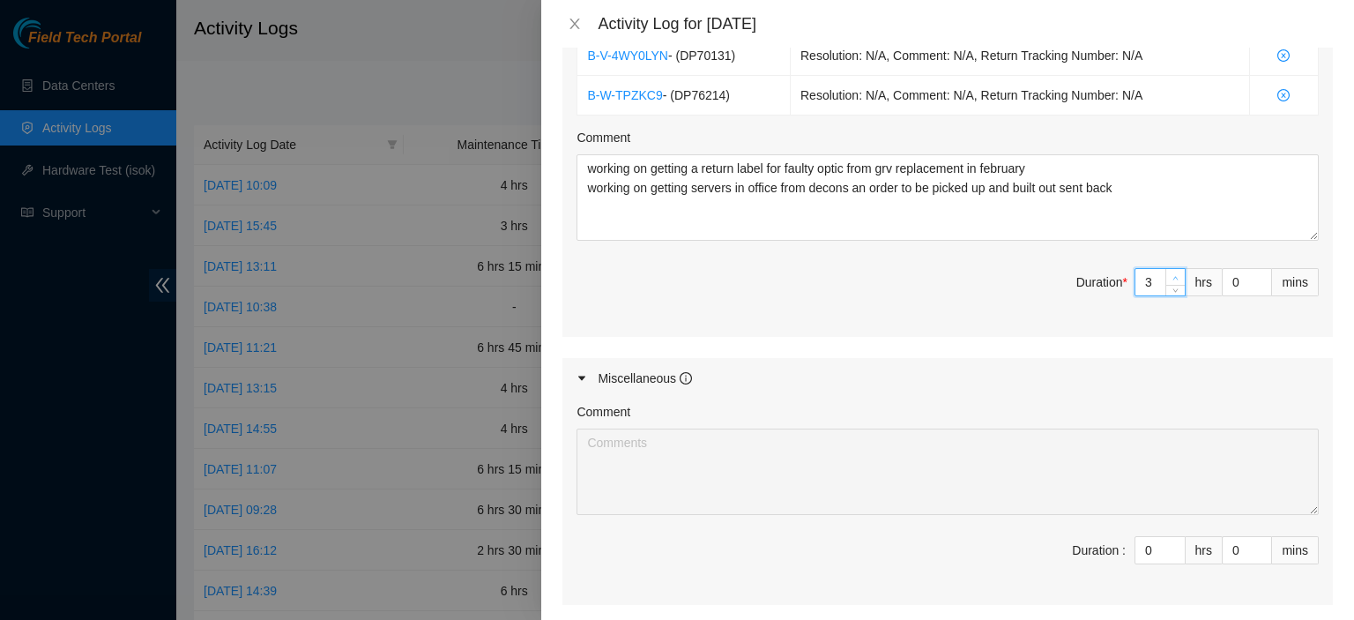
type input "4"
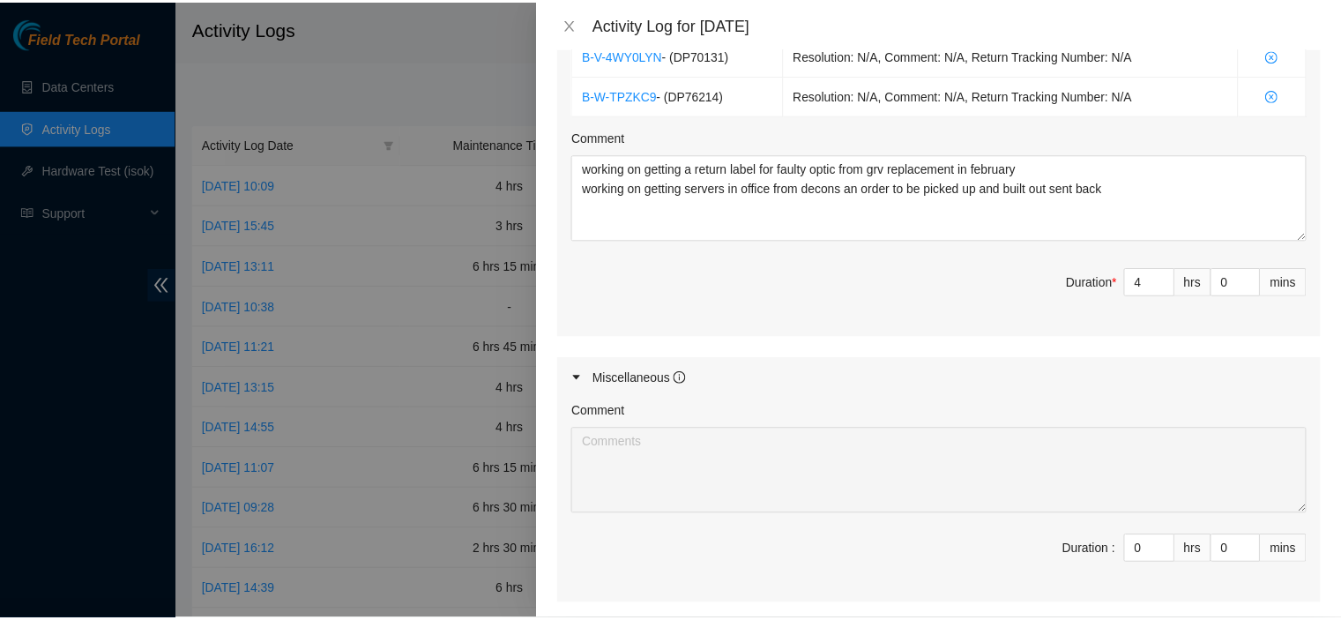
scroll to position [564, 0]
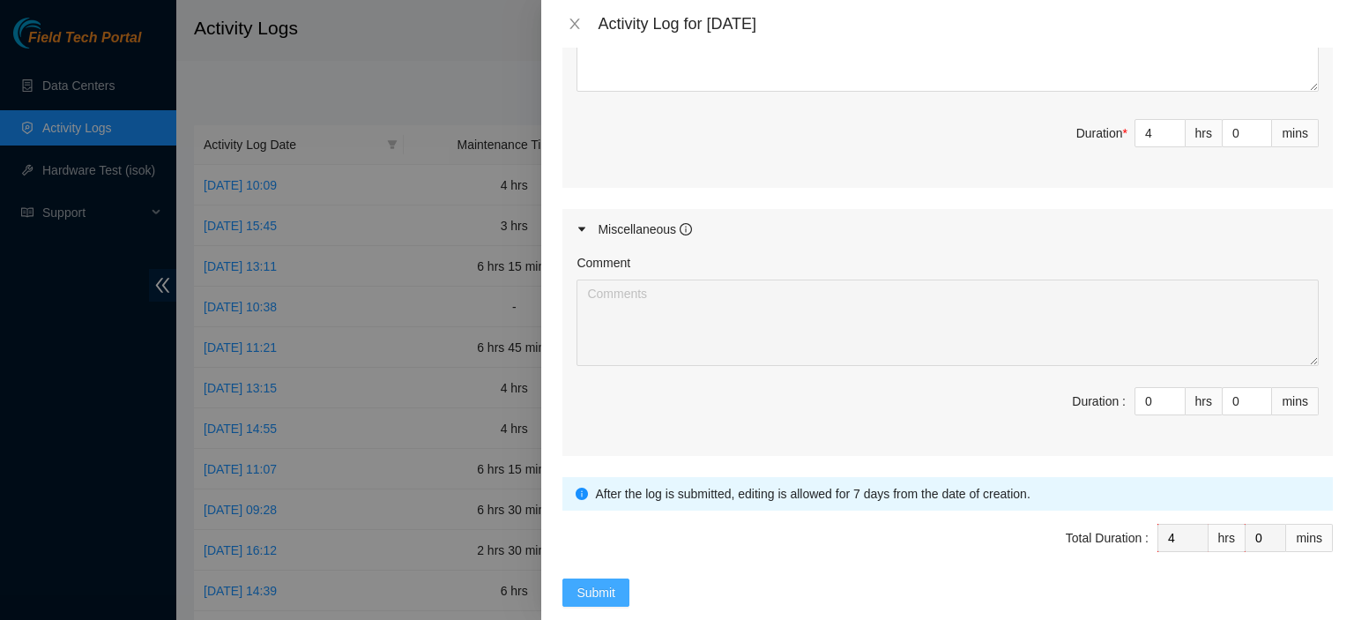
click at [568, 578] on button "Submit" at bounding box center [596, 592] width 67 height 28
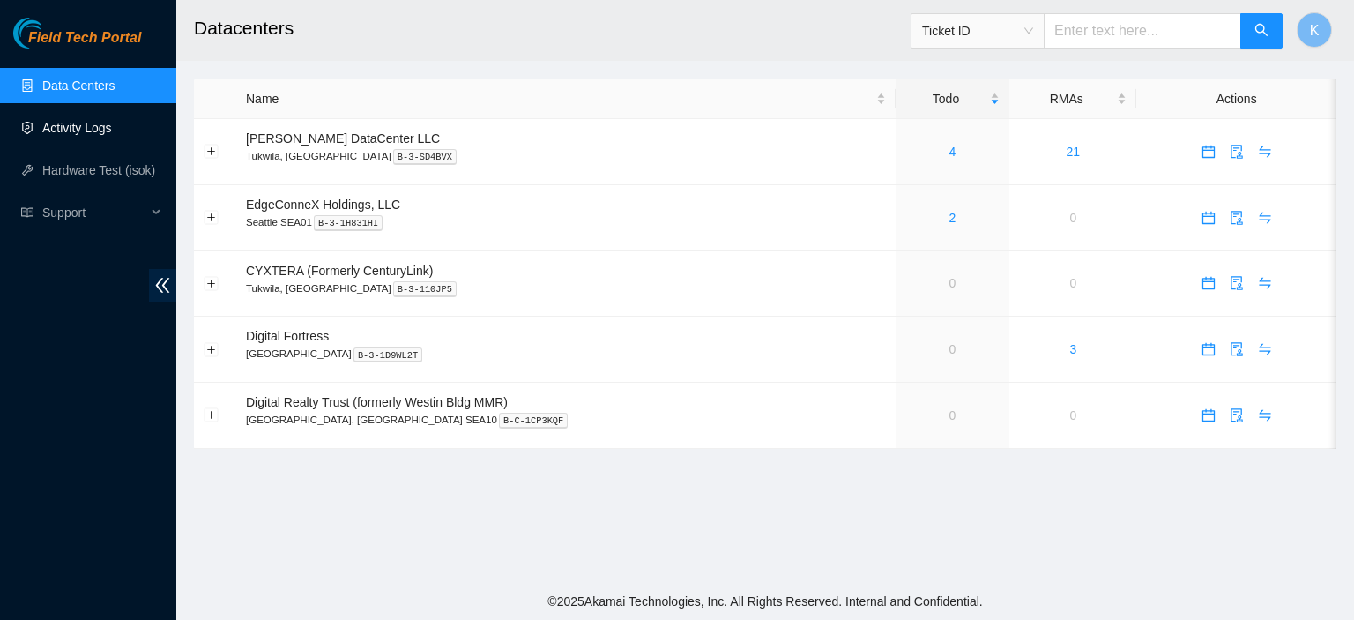
click at [84, 133] on link "Activity Logs" at bounding box center [77, 128] width 70 height 14
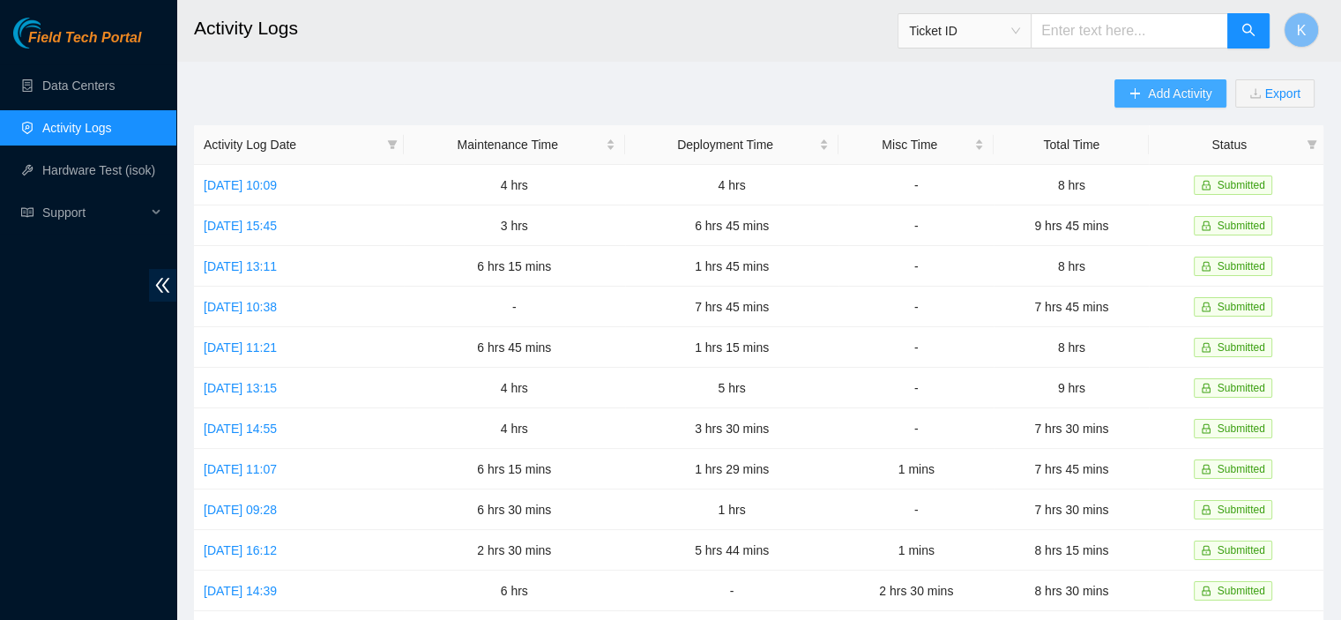
click at [1158, 95] on span "Add Activity" at bounding box center [1179, 93] width 63 height 19
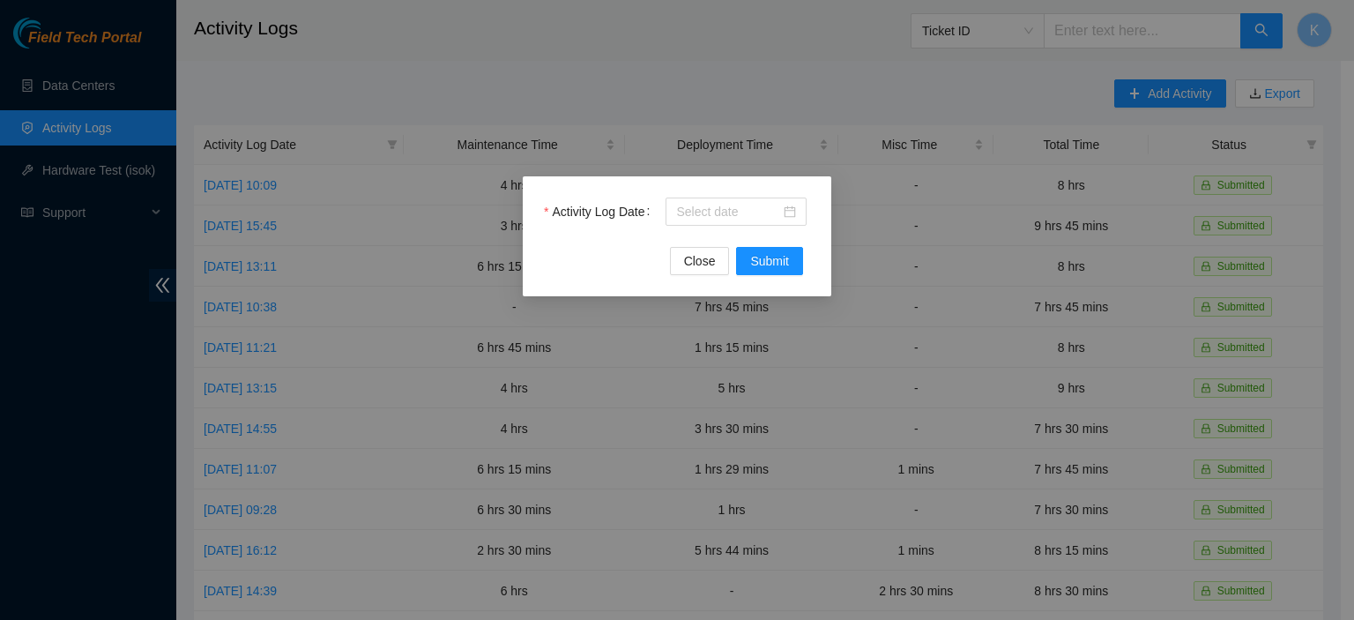
click at [645, 180] on div "Activity Log Date Close Submit" at bounding box center [677, 236] width 309 height 120
